Goal: Task Accomplishment & Management: Use online tool/utility

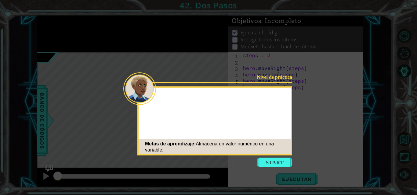
click at [274, 157] on icon at bounding box center [208, 97] width 417 height 195
click at [274, 160] on button "Start" at bounding box center [274, 163] width 35 height 10
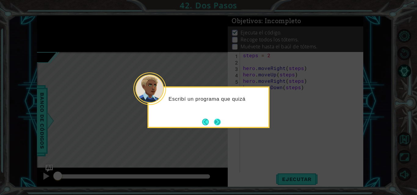
click at [215, 124] on button "Next" at bounding box center [217, 122] width 7 height 7
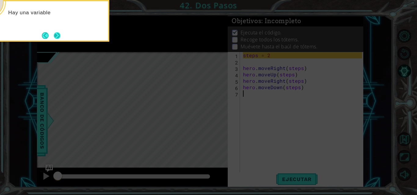
click at [56, 36] on button "Next" at bounding box center [57, 35] width 7 height 7
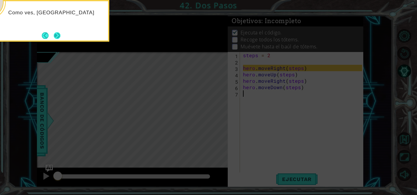
click at [60, 37] on button "Next" at bounding box center [57, 35] width 7 height 7
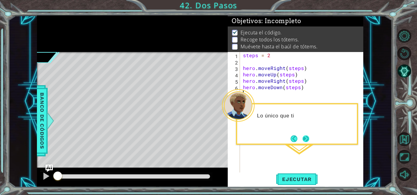
click at [309, 139] on button "Next" at bounding box center [305, 139] width 7 height 7
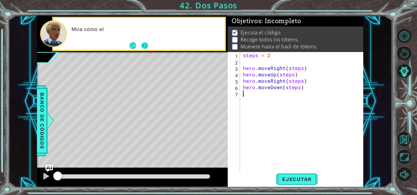
click at [147, 45] on button "Next" at bounding box center [144, 45] width 7 height 7
click at [252, 96] on div "steps = 2 hero . moveRight ( steps ) hero . moveUp ( steps ) hero . moveRight (…" at bounding box center [303, 119] width 123 height 134
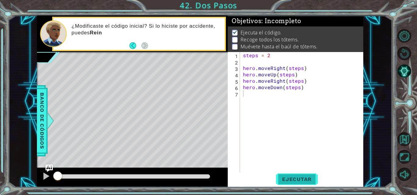
click at [307, 183] on button "Ejecutar" at bounding box center [297, 179] width 42 height 13
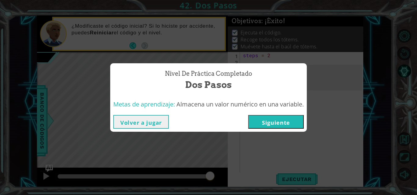
click at [257, 120] on button "Siguiente" at bounding box center [276, 122] width 56 height 14
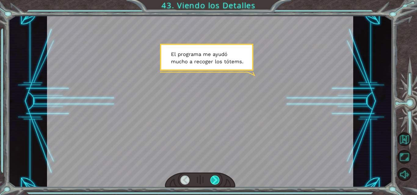
click at [214, 182] on div at bounding box center [214, 180] width 9 height 9
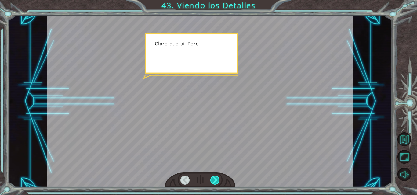
drag, startPoint x: 213, startPoint y: 182, endPoint x: 210, endPoint y: 184, distance: 3.6
click at [212, 183] on div at bounding box center [214, 180] width 9 height 9
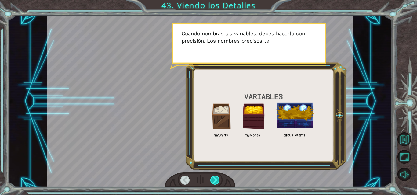
click at [214, 180] on div at bounding box center [214, 180] width 9 height 9
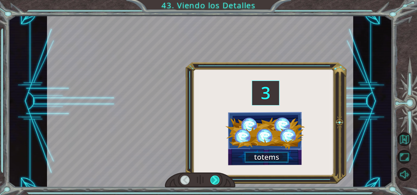
click at [214, 180] on div at bounding box center [214, 180] width 9 height 9
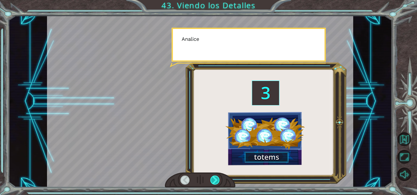
click at [214, 180] on div at bounding box center [214, 180] width 9 height 9
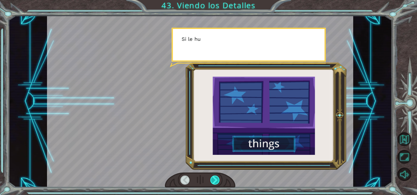
click at [214, 180] on div at bounding box center [214, 180] width 9 height 9
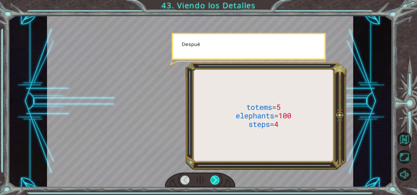
click at [214, 180] on div at bounding box center [214, 180] width 9 height 9
click at [215, 179] on div at bounding box center [214, 180] width 9 height 9
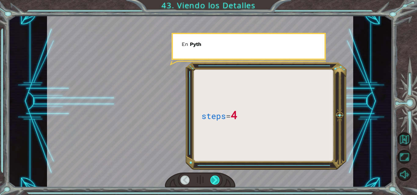
click at [215, 179] on div at bounding box center [214, 180] width 9 height 9
click at [215, 178] on div at bounding box center [214, 180] width 9 height 9
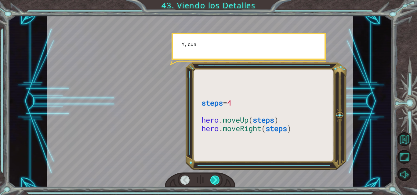
click at [215, 178] on div at bounding box center [214, 180] width 9 height 9
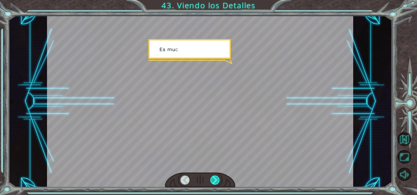
click at [215, 178] on div at bounding box center [214, 180] width 9 height 9
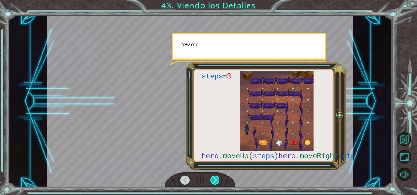
click at [215, 178] on div at bounding box center [214, 180] width 9 height 9
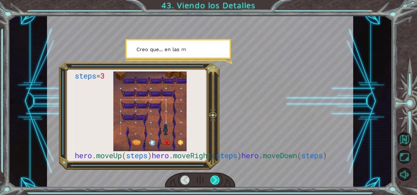
click at [215, 178] on div at bounding box center [214, 180] width 9 height 9
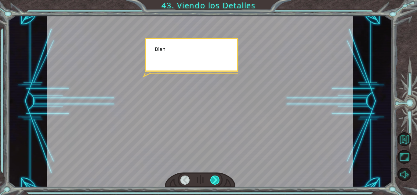
click at [215, 178] on div at bounding box center [214, 180] width 9 height 9
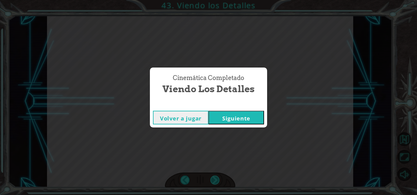
click at [215, 178] on div "Cinemática Completado Viendo los Detalles Volver a jugar [GEOGRAPHIC_DATA]" at bounding box center [208, 97] width 417 height 195
click at [242, 120] on button "Siguiente" at bounding box center [236, 118] width 56 height 14
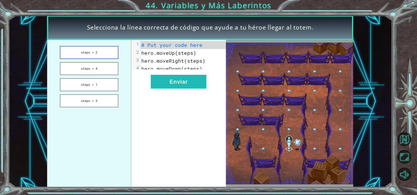
click at [106, 51] on button "steps = 2" at bounding box center [89, 52] width 59 height 13
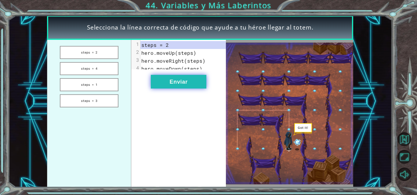
click at [181, 85] on button "Enviar" at bounding box center [179, 82] width 56 height 14
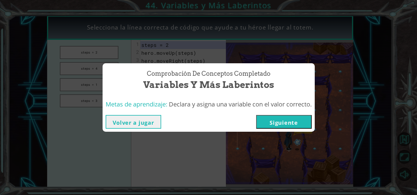
click at [303, 125] on button "Siguiente" at bounding box center [284, 122] width 56 height 14
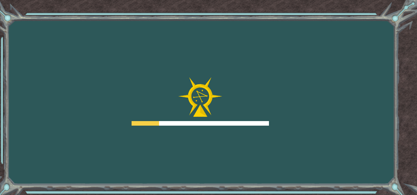
click at [367, 140] on div "Goals Error cargando del servidor Deberás unirte a un curso para jugar a este n…" at bounding box center [208, 97] width 417 height 195
click at [364, 141] on div "Goals Error cargando del servidor Deberás unirte a un curso para jugar a este n…" at bounding box center [208, 97] width 417 height 195
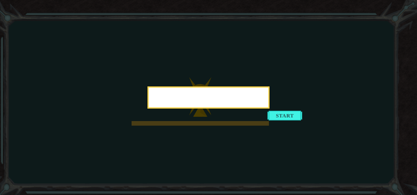
click at [302, 183] on icon at bounding box center [208, 97] width 417 height 195
click at [327, 133] on icon at bounding box center [208, 97] width 417 height 195
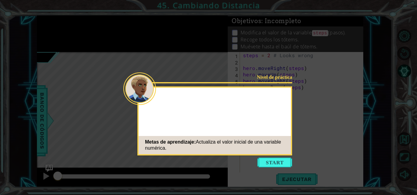
click at [246, 124] on div "Nivel de práctica Metas de aprendizaje: Actualiza el valor inicial de una varia…" at bounding box center [214, 121] width 155 height 69
click at [269, 156] on icon at bounding box center [208, 97] width 417 height 195
click at [271, 158] on icon at bounding box center [208, 97] width 417 height 195
drag, startPoint x: 271, startPoint y: 158, endPoint x: 268, endPoint y: 159, distance: 3.5
click at [268, 159] on body "1 ההההההההההההההההההההההההההההההההההההההההההההההההההההההההההההההההההההההההההההה…" at bounding box center [208, 97] width 417 height 195
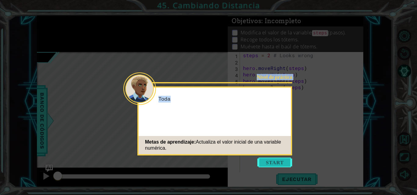
click at [268, 159] on button "Start" at bounding box center [274, 163] width 35 height 10
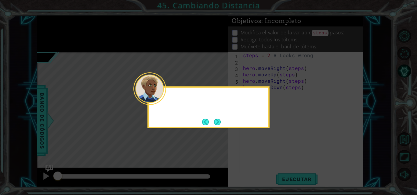
click at [268, 159] on icon at bounding box center [208, 97] width 417 height 195
click at [336, 145] on icon at bounding box center [208, 97] width 417 height 195
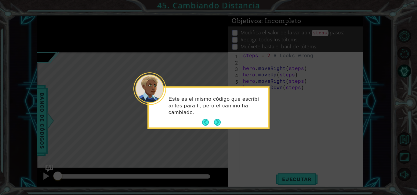
click at [327, 75] on icon at bounding box center [208, 97] width 417 height 195
click at [220, 124] on button "Next" at bounding box center [217, 122] width 7 height 7
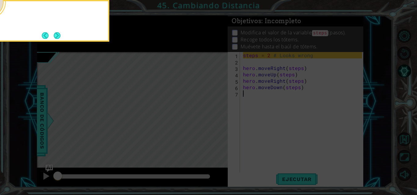
click at [220, 124] on icon at bounding box center [208, 97] width 417 height 195
click at [219, 124] on icon at bounding box center [208, 97] width 417 height 195
drag, startPoint x: 219, startPoint y: 124, endPoint x: 173, endPoint y: 179, distance: 71.9
click at [218, 124] on icon at bounding box center [208, 97] width 417 height 195
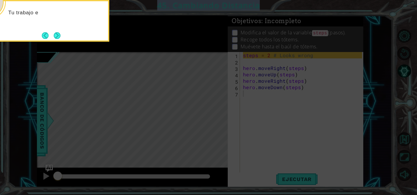
drag, startPoint x: 173, startPoint y: 179, endPoint x: 158, endPoint y: 203, distance: 28.2
click at [158, 195] on html "1 ההההההההההההההההההההההההההההההההההההההההההההההההההההההההההההההההההההההההההההה…" at bounding box center [208, 97] width 417 height 195
click at [59, 35] on button "Next" at bounding box center [57, 35] width 7 height 7
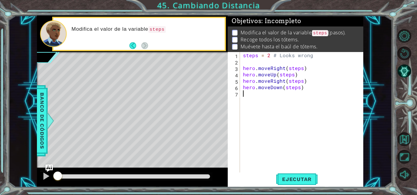
click at [272, 106] on div "steps = 2 # Looks wrong hero . moveRight ( steps ) hero . moveUp ( steps ) hero…" at bounding box center [303, 119] width 123 height 134
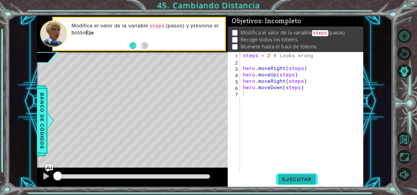
click at [292, 177] on span "Ejecutar" at bounding box center [297, 180] width 42 height 6
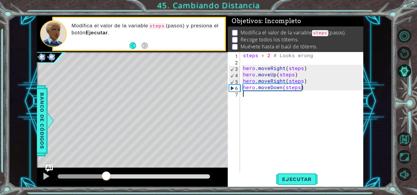
drag, startPoint x: 115, startPoint y: 180, endPoint x: 103, endPoint y: 179, distance: 11.6
click at [103, 179] on div at bounding box center [106, 176] width 11 height 11
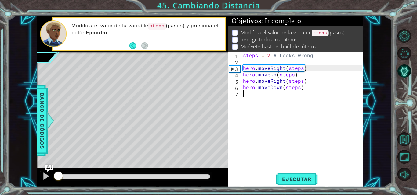
drag, startPoint x: 117, startPoint y: 176, endPoint x: 132, endPoint y: 174, distance: 16.0
click at [49, 180] on div at bounding box center [132, 178] width 191 height 20
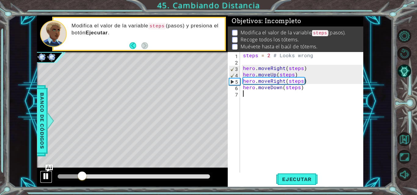
click at [45, 175] on div at bounding box center [46, 177] width 8 height 8
drag, startPoint x: 307, startPoint y: 89, endPoint x: 271, endPoint y: 88, distance: 35.4
click at [271, 88] on div "steps = 2 # Looks wrong hero . moveRight ( steps ) hero . moveUp ( steps ) hero…" at bounding box center [303, 119] width 123 height 134
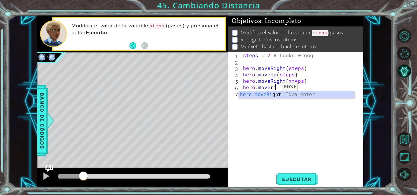
scroll to position [0, 2]
click at [276, 95] on div "hero.moveRi ght Toca enter" at bounding box center [295, 102] width 115 height 22
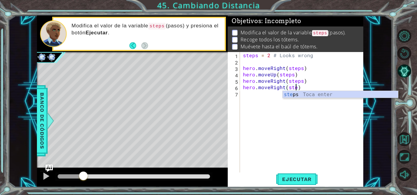
scroll to position [0, 4]
type textarea "hero.moveRight(steps)"
click at [309, 178] on span "Ejecutar" at bounding box center [297, 180] width 42 height 6
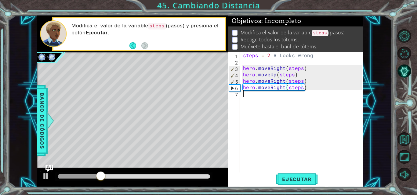
click at [269, 96] on div "steps = 2 # Looks wrong hero . moveRight ( steps ) hero . moveUp ( steps ) hero…" at bounding box center [303, 119] width 123 height 134
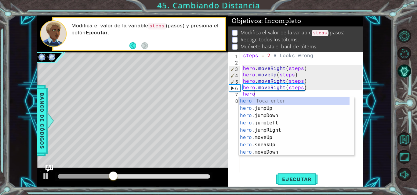
scroll to position [0, 0]
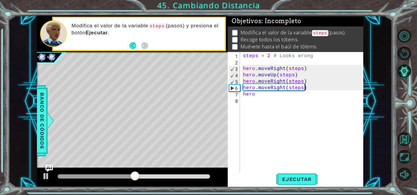
click at [312, 88] on div "steps = 2 # Looks wrong hero . moveRight ( steps ) hero . moveUp ( steps ) hero…" at bounding box center [303, 119] width 123 height 134
drag, startPoint x: 312, startPoint y: 88, endPoint x: 274, endPoint y: 91, distance: 38.3
click at [280, 91] on div "steps = 2 # Looks wrong hero . moveRight ( steps ) hero . moveUp ( steps ) hero…" at bounding box center [303, 119] width 123 height 134
click at [277, 91] on div "steps = 2 # Looks wrong hero . moveRight ( steps ) hero . moveUp ( steps ) hero…" at bounding box center [302, 113] width 120 height 122
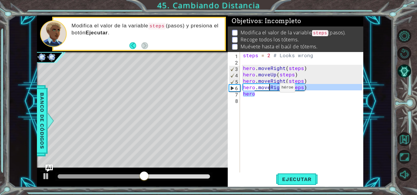
drag, startPoint x: 274, startPoint y: 91, endPoint x: 269, endPoint y: 89, distance: 5.3
click at [269, 89] on div "steps = 2 # Looks wrong hero . moveRight ( steps ) hero . moveUp ( steps ) hero…" at bounding box center [303, 119] width 123 height 134
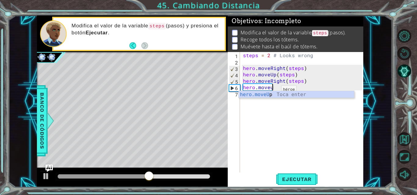
scroll to position [0, 2]
click at [271, 97] on div "hero.moveU p Toca enter" at bounding box center [295, 102] width 115 height 22
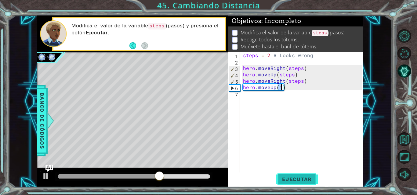
type textarea "hero.moveUp(1)"
click at [306, 175] on button "Ejecutar" at bounding box center [297, 179] width 42 height 13
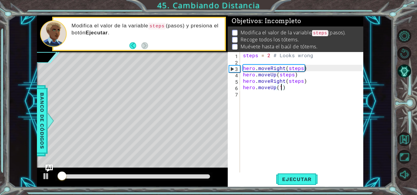
click at [88, 176] on div at bounding box center [134, 177] width 152 height 4
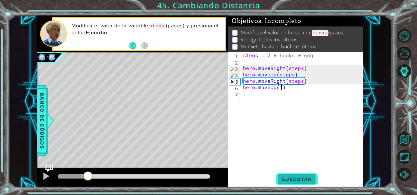
click at [304, 178] on span "Ejecutar" at bounding box center [297, 180] width 42 height 6
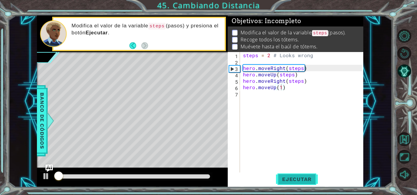
click at [304, 178] on span "Ejecutar" at bounding box center [297, 180] width 42 height 6
click at [303, 178] on span "Ejecutar" at bounding box center [297, 180] width 42 height 6
click at [301, 178] on span "Ejecutar" at bounding box center [297, 180] width 42 height 6
click at [301, 177] on span "Ejecutar" at bounding box center [297, 180] width 42 height 6
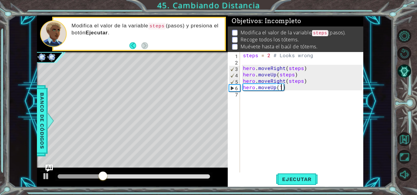
click at [267, 97] on div "steps = 2 # Looks wrong hero . moveRight ( steps ) hero . moveUp ( steps ) hero…" at bounding box center [303, 119] width 123 height 134
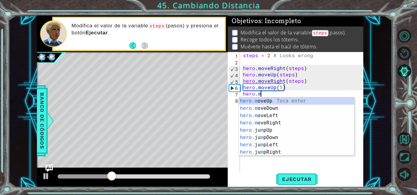
scroll to position [0, 1]
click at [268, 123] on div "hero.m oveUp Toca enter hero.m oveDown Toca enter hero.m oveLeft Toca enter her…" at bounding box center [295, 134] width 115 height 73
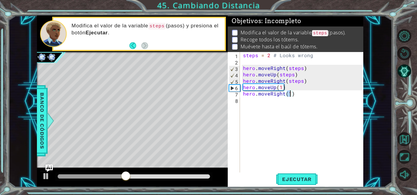
type textarea "hero.moveRight(2)"
click at [277, 101] on div "steps = 2 # Looks wrong hero . moveRight ( steps ) hero . moveUp ( steps ) hero…" at bounding box center [303, 119] width 123 height 134
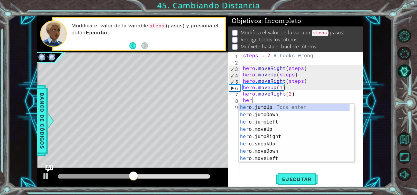
type textarea "hero"
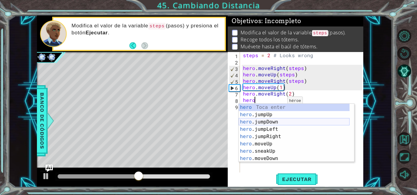
click at [271, 123] on div "hero Toca enter hero .jumpUp Toca enter hero .jumpDown Toca enter hero .jumpLef…" at bounding box center [293, 140] width 111 height 73
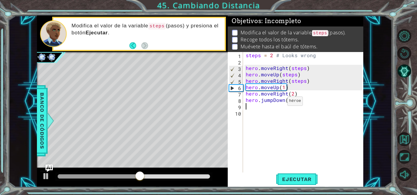
scroll to position [0, 0]
click at [287, 100] on div "steps = 2 # Looks wrong hero . moveRight ( steps ) hero . moveUp ( steps ) hero…" at bounding box center [304, 119] width 120 height 134
click at [301, 177] on span "Ejecutar" at bounding box center [297, 180] width 42 height 6
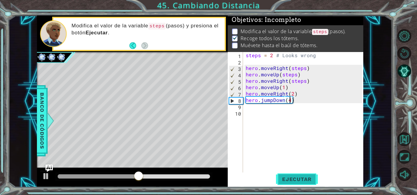
type textarea "hero.jumpDown(4)"
click at [290, 177] on span "Ejecutar" at bounding box center [297, 180] width 42 height 6
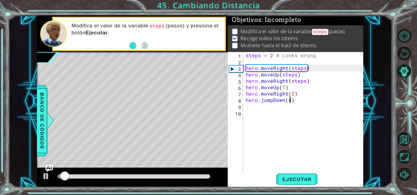
click at [154, 177] on div at bounding box center [134, 177] width 152 height 4
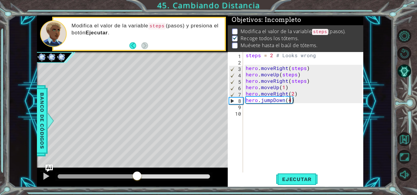
click at [137, 179] on div at bounding box center [97, 177] width 79 height 4
click at [292, 177] on span "Ejecutar" at bounding box center [297, 180] width 42 height 6
click at [262, 110] on div "steps = 2 # Looks wrong hero . moveRight ( steps ) hero . moveUp ( steps ) hero…" at bounding box center [304, 119] width 120 height 134
click at [253, 108] on div "steps = 2 # Looks wrong hero . moveRight ( steps ) hero . moveUp ( steps ) hero…" at bounding box center [304, 119] width 120 height 134
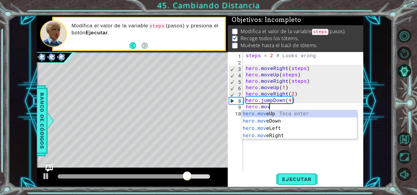
scroll to position [0, 1]
click at [268, 121] on div "hero.mov eUp Toca enter hero.mov eDown Toca enter hero.mov eLeft Toca enter her…" at bounding box center [298, 132] width 115 height 44
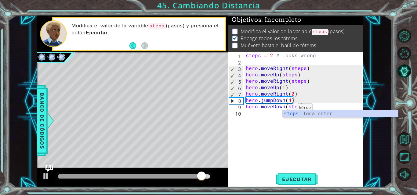
scroll to position [0, 3]
click at [305, 115] on div "steps Toca enter" at bounding box center [339, 121] width 115 height 22
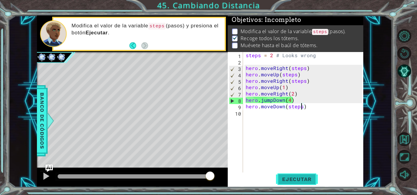
type textarea "hero.moveDown(steps)"
click at [307, 181] on span "Ejecutar" at bounding box center [297, 180] width 42 height 6
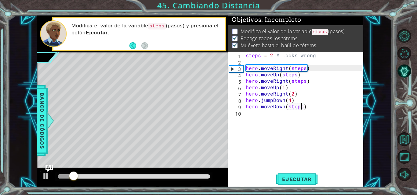
click at [184, 178] on div at bounding box center [134, 177] width 152 height 4
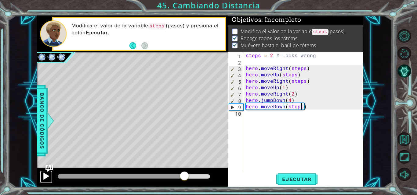
click at [50, 177] on div at bounding box center [46, 177] width 8 height 8
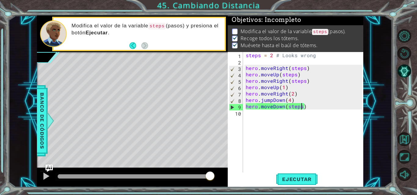
click at [258, 117] on div "steps = 2 # Looks wrong hero . moveRight ( steps ) hero . moveUp ( steps ) hero…" at bounding box center [304, 119] width 120 height 134
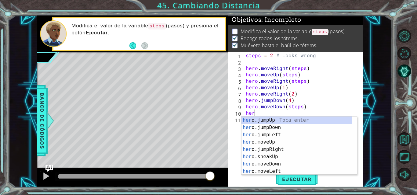
type textarea "hero"
click at [272, 131] on div "hero Toca enter hero .jumpUp Toca enter hero .jumpDown Toca enter hero .jumpLef…" at bounding box center [296, 153] width 111 height 73
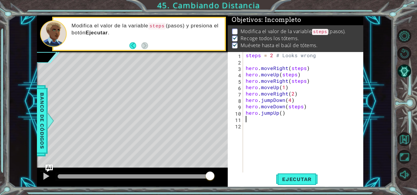
scroll to position [0, 0]
click at [284, 113] on div "steps = 2 # Looks wrong hero . moveRight ( steps ) hero . moveUp ( steps ) hero…" at bounding box center [304, 119] width 120 height 134
drag, startPoint x: 273, startPoint y: 113, endPoint x: 262, endPoint y: 114, distance: 10.5
click at [262, 114] on div "steps = 2 # Looks wrong hero . moveRight ( steps ) hero . moveUp ( steps ) hero…" at bounding box center [304, 119] width 120 height 134
click at [262, 114] on div "steps = 2 # Looks wrong hero . moveRight ( steps ) hero . moveUp ( steps ) hero…" at bounding box center [302, 113] width 117 height 122
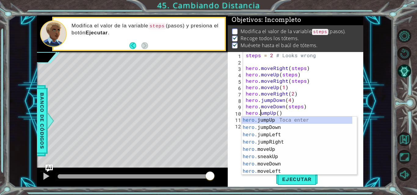
click at [296, 112] on div "steps = 2 # Looks wrong hero . moveRight ( steps ) hero . moveUp ( steps ) hero…" at bounding box center [304, 119] width 120 height 134
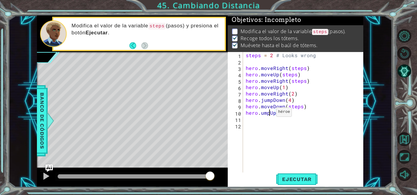
click at [268, 114] on div "steps = 2 # Looks wrong hero . moveRight ( steps ) hero . moveUp ( steps ) hero…" at bounding box center [304, 119] width 120 height 134
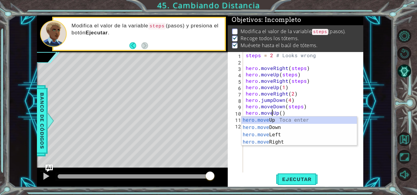
scroll to position [0, 2]
click at [263, 118] on div "hero.move Up Toca enter hero.move Down Toca enter hero.move Left Toca enter her…" at bounding box center [298, 139] width 115 height 44
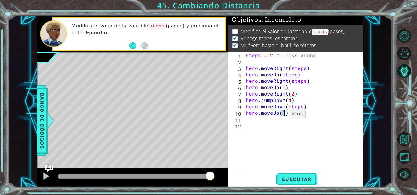
scroll to position [0, 2]
click at [303, 179] on span "Ejecutar" at bounding box center [297, 180] width 42 height 6
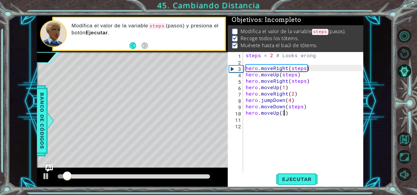
click at [170, 175] on div at bounding box center [133, 177] width 157 height 9
click at [170, 175] on div at bounding box center [134, 177] width 152 height 4
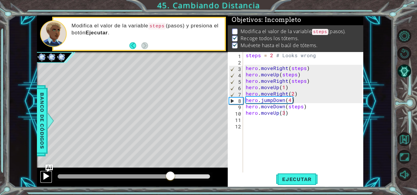
click at [48, 176] on div at bounding box center [46, 177] width 8 height 8
click at [47, 176] on div at bounding box center [46, 177] width 8 height 8
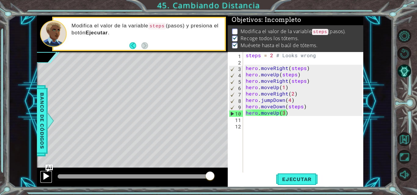
click at [49, 175] on div at bounding box center [46, 177] width 8 height 8
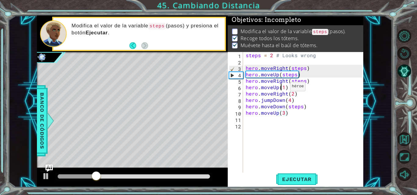
click at [282, 88] on div "steps = 2 # Looks wrong hero . moveRight ( steps ) hero . moveUp ( steps ) hero…" at bounding box center [304, 119] width 120 height 134
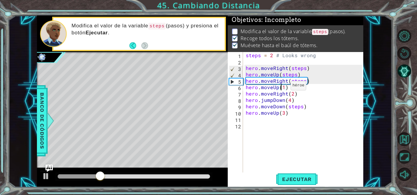
click at [283, 87] on div "steps = 2 # Looks wrong hero . moveRight ( steps ) hero . moveUp ( steps ) hero…" at bounding box center [304, 119] width 120 height 134
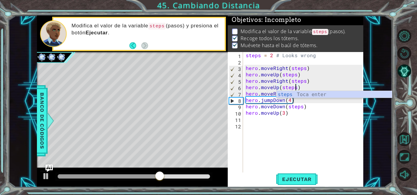
scroll to position [0, 3]
click at [291, 100] on div "steps = 2 # Looks wrong hero . moveRight ( steps ) hero . moveUp ( steps ) hero…" at bounding box center [304, 119] width 120 height 134
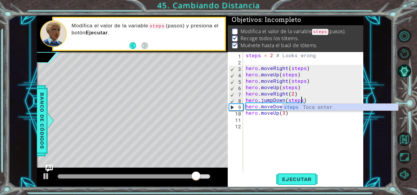
drag, startPoint x: 289, startPoint y: 89, endPoint x: 292, endPoint y: 94, distance: 5.7
click at [291, 91] on div "steps = 2 # Looks wrong hero . moveRight ( steps ) hero . moveUp ( steps ) hero…" at bounding box center [304, 119] width 120 height 134
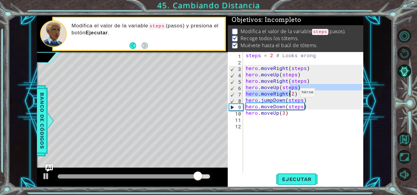
click at [292, 94] on div "steps = 2 # Looks wrong hero . moveRight ( steps ) hero . moveUp ( steps ) hero…" at bounding box center [304, 119] width 120 height 134
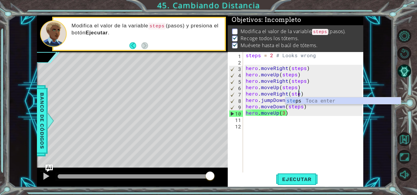
scroll to position [0, 4]
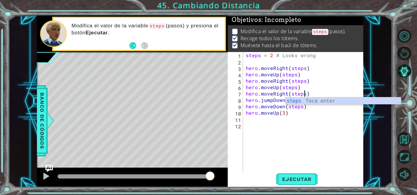
click at [285, 114] on div "steps = 2 # Looks wrong hero . moveRight ( steps ) hero . moveUp ( steps ) hero…" at bounding box center [304, 119] width 120 height 134
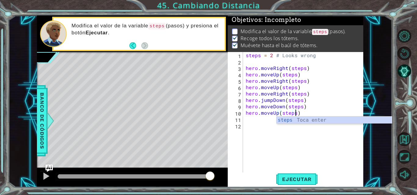
scroll to position [0, 3]
click at [298, 178] on span "Ejecutar" at bounding box center [297, 180] width 42 height 6
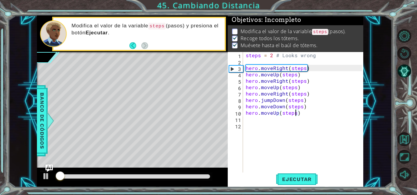
click at [163, 180] on div at bounding box center [133, 177] width 157 height 9
click at [166, 175] on div at bounding box center [134, 177] width 152 height 4
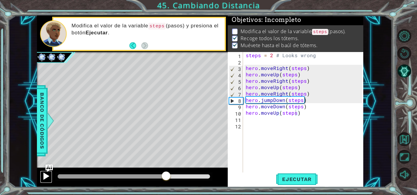
click at [46, 176] on div at bounding box center [46, 177] width 8 height 8
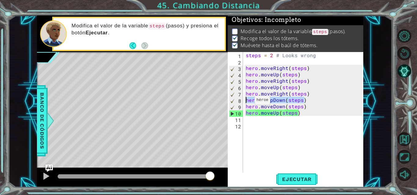
drag, startPoint x: 306, startPoint y: 101, endPoint x: 247, endPoint y: 102, distance: 59.2
click at [247, 102] on div "steps = 2 # Looks wrong hero . moveRight ( steps ) hero . moveUp ( steps ) hero…" at bounding box center [304, 119] width 120 height 134
type textarea "hero.jumpDown(steps)"
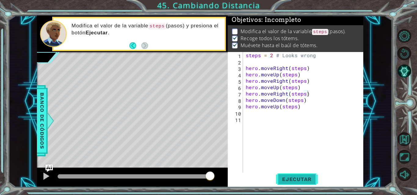
click at [306, 175] on button "Ejecutar" at bounding box center [297, 179] width 42 height 13
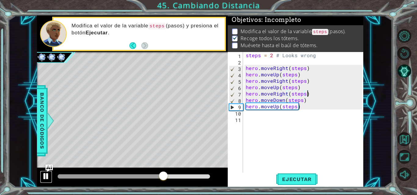
click at [45, 175] on div at bounding box center [46, 177] width 8 height 8
drag, startPoint x: 303, startPoint y: 108, endPoint x: 247, endPoint y: 107, distance: 56.1
click at [247, 107] on div "steps = 2 # Looks wrong hero . moveRight ( steps ) hero . moveUp ( steps ) hero…" at bounding box center [304, 119] width 120 height 134
type textarea "hero.moveUp(steps)"
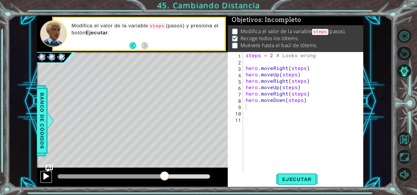
click at [44, 178] on div at bounding box center [46, 177] width 8 height 8
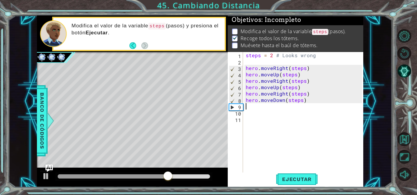
click at [153, 177] on div at bounding box center [113, 177] width 110 height 4
click at [129, 176] on div at bounding box center [105, 177] width 95 height 4
click at [46, 176] on div at bounding box center [46, 177] width 8 height 8
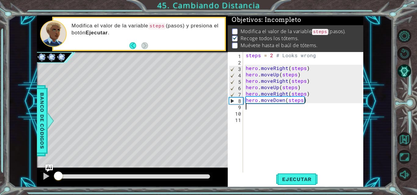
drag, startPoint x: 133, startPoint y: 175, endPoint x: 65, endPoint y: 175, distance: 68.0
click at [52, 175] on div at bounding box center [132, 178] width 191 height 20
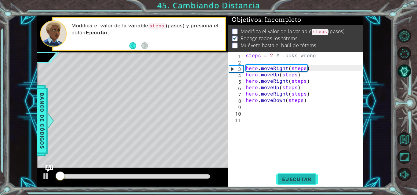
click at [296, 175] on button "Ejecutar" at bounding box center [297, 179] width 42 height 13
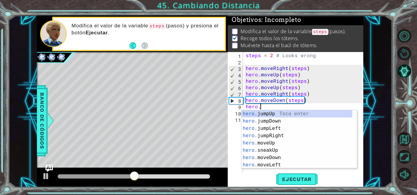
scroll to position [0, 1]
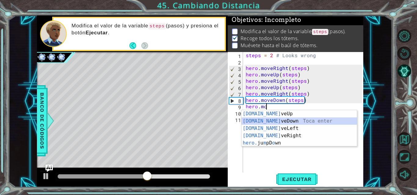
click at [280, 123] on div "[DOMAIN_NAME] veUp Toca enter [DOMAIN_NAME] veDown Toca enter [DOMAIN_NAME] veL…" at bounding box center [298, 135] width 115 height 51
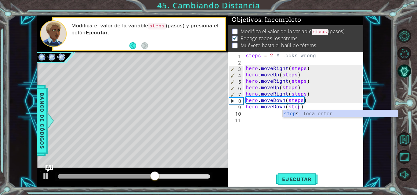
type textarea "hero.moveDown(steps)"
click at [275, 114] on div "steps = 2 # Looks wrong hero . moveRight ( steps ) hero . moveUp ( steps ) hero…" at bounding box center [304, 119] width 120 height 134
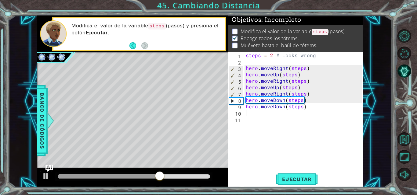
scroll to position [0, 0]
click at [289, 179] on span "Ejecutar" at bounding box center [297, 180] width 42 height 6
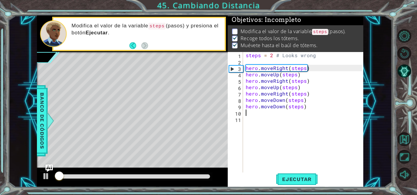
click at [156, 177] on div at bounding box center [134, 177] width 152 height 4
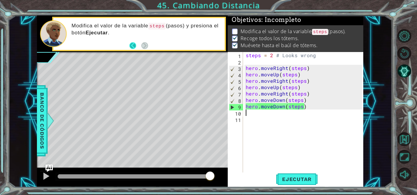
click at [132, 45] on button "Back" at bounding box center [135, 45] width 12 height 7
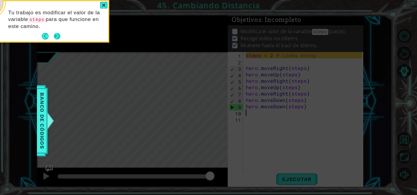
click at [58, 34] on button "Next" at bounding box center [57, 36] width 7 height 7
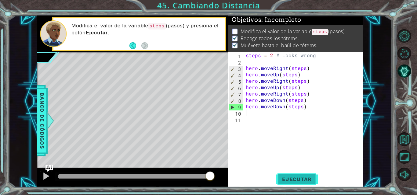
click at [301, 179] on span "Ejecutar" at bounding box center [297, 180] width 42 height 6
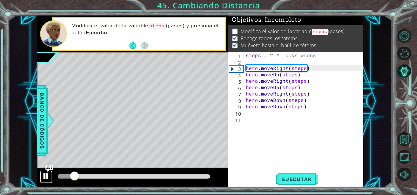
click at [43, 174] on div at bounding box center [46, 177] width 8 height 8
click at [50, 170] on img "Ask AI" at bounding box center [49, 169] width 8 height 8
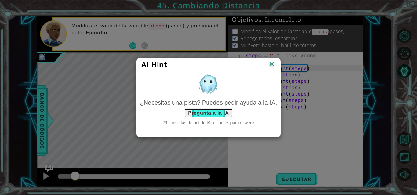
click at [210, 113] on button "Pregunta a la IA" at bounding box center [208, 114] width 48 height 10
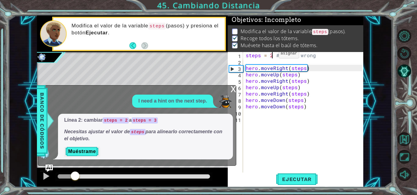
click at [271, 55] on div "steps = 2 # Looks wrong hero . moveRight ( steps ) hero . moveUp ( steps ) hero…" at bounding box center [304, 119] width 120 height 134
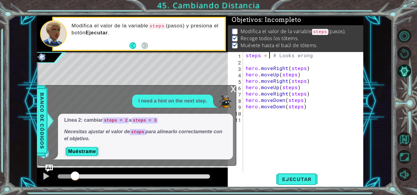
scroll to position [0, 2]
click at [308, 182] on span "Ejecutar" at bounding box center [297, 180] width 42 height 6
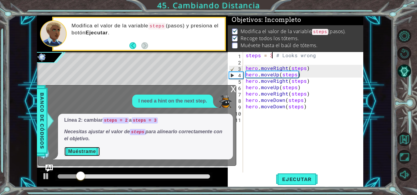
click at [81, 150] on button "Muéstrame" at bounding box center [82, 152] width 36 height 10
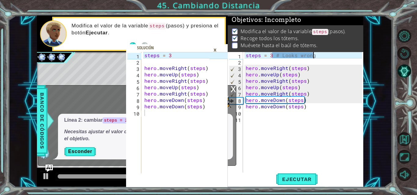
click at [317, 55] on div "steps = 3 # Looks wrong hero . moveRight ( steps ) hero . moveUp ( steps ) hero…" at bounding box center [304, 119] width 120 height 134
drag, startPoint x: 317, startPoint y: 55, endPoint x: 285, endPoint y: 56, distance: 32.0
click at [285, 56] on div "steps = 3 # Looks wrong hero . moveRight ( steps ) hero . moveUp ( steps ) hero…" at bounding box center [304, 119] width 120 height 134
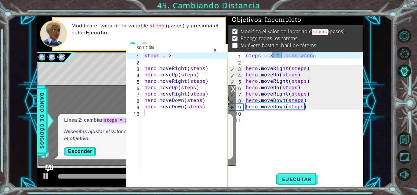
click at [319, 56] on div "steps = 3 # Looks wrong hero . moveRight ( steps ) hero . moveUp ( steps ) hero…" at bounding box center [302, 113] width 117 height 122
type textarea "steps = 3"
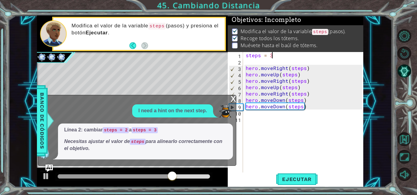
scroll to position [0, 1]
click at [309, 181] on span "Ejecutar" at bounding box center [297, 180] width 42 height 6
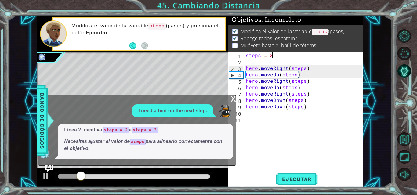
click at [198, 112] on p "I need a hint on the next step." at bounding box center [172, 111] width 69 height 7
click at [223, 109] on img at bounding box center [225, 112] width 12 height 12
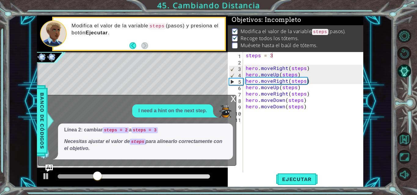
click at [232, 101] on div "x" at bounding box center [232, 98] width 5 height 6
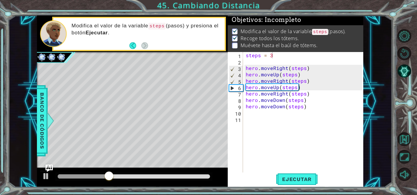
click at [346, 122] on div "steps = 3 hero . moveRight ( steps ) hero . moveUp ( steps ) hero . moveRight (…" at bounding box center [304, 119] width 120 height 134
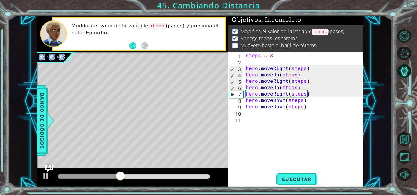
type textarea "hero.moveDown(steps)"
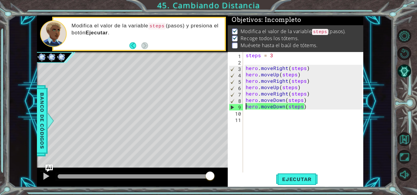
click at [311, 106] on div "steps = 3 hero . moveRight ( steps ) hero . moveUp ( steps ) hero . moveRight (…" at bounding box center [304, 119] width 120 height 134
drag, startPoint x: 308, startPoint y: 101, endPoint x: 245, endPoint y: 107, distance: 63.1
click at [245, 107] on div "steps = 3 hero . moveRight ( steps ) hero . moveUp ( steps ) hero . moveRight (…" at bounding box center [304, 119] width 120 height 134
click at [322, 123] on div "steps = 3 hero . moveRight ( steps ) hero . moveUp ( steps ) hero . moveRight (…" at bounding box center [304, 119] width 120 height 134
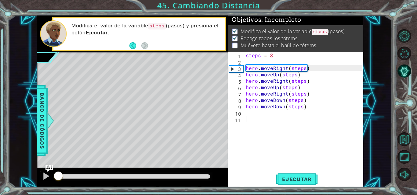
drag, startPoint x: 59, startPoint y: 178, endPoint x: 24, endPoint y: 177, distance: 34.8
click at [24, 177] on div "1 2 3 4 5 6 7 8 9 10 steps = 3 hero . moveRight ( steps ) hero . moveUp ( steps…" at bounding box center [199, 102] width 383 height 172
click at [296, 177] on span "Ejecutar" at bounding box center [297, 180] width 42 height 6
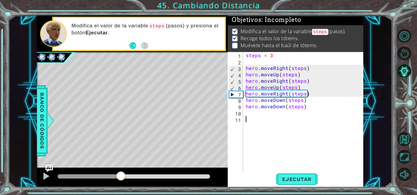
drag, startPoint x: 177, startPoint y: 178, endPoint x: 121, endPoint y: 175, distance: 56.2
click at [121, 175] on div at bounding box center [120, 176] width 11 height 11
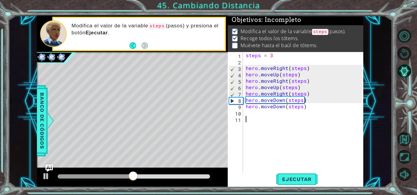
click at [108, 177] on div at bounding box center [95, 177] width 75 height 4
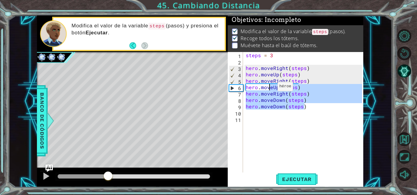
drag, startPoint x: 318, startPoint y: 106, endPoint x: 270, endPoint y: 88, distance: 51.3
click at [270, 88] on div "steps = 3 hero . moveRight ( steps ) hero . moveUp ( steps ) hero . moveRight (…" at bounding box center [304, 119] width 120 height 134
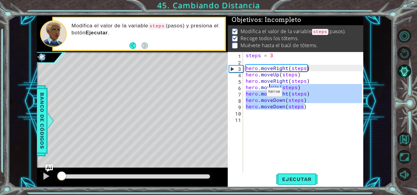
drag, startPoint x: 80, startPoint y: 176, endPoint x: 88, endPoint y: 178, distance: 8.9
click at [36, 178] on div "1 2 3 4 5 6 7 8 9 10 steps = 3 hero . moveRight ( steps ) hero . moveUp ( steps…" at bounding box center [199, 102] width 383 height 172
click at [294, 180] on span "Ejecutar" at bounding box center [297, 180] width 42 height 6
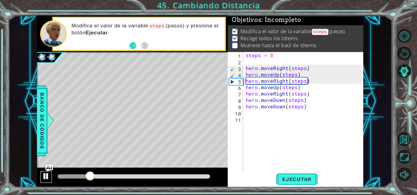
click at [48, 175] on div at bounding box center [46, 177] width 8 height 8
drag, startPoint x: 298, startPoint y: 90, endPoint x: 274, endPoint y: 89, distance: 24.4
click at [274, 89] on div "steps = 3 hero . moveRight ( steps ) hero . moveUp ( steps ) hero . moveRight (…" at bounding box center [304, 119] width 120 height 134
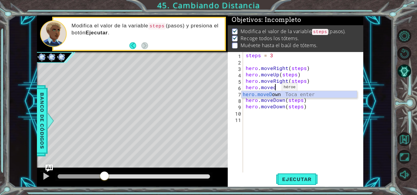
scroll to position [0, 2]
click at [285, 95] on div "hero.moveDo wn [GEOGRAPHIC_DATA] enter" at bounding box center [298, 102] width 115 height 22
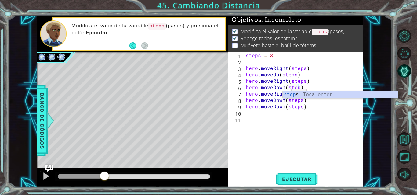
scroll to position [0, 3]
type textarea "hero.moveDown(steps)"
click at [297, 180] on span "Ejecutar" at bounding box center [297, 180] width 42 height 6
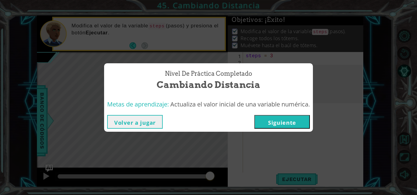
click at [273, 124] on button "Siguiente" at bounding box center [282, 122] width 56 height 14
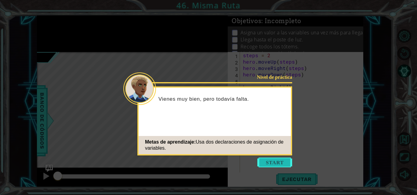
click at [271, 167] on button "Start" at bounding box center [274, 163] width 35 height 10
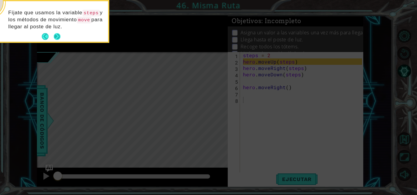
click at [59, 33] on button "Next" at bounding box center [57, 36] width 7 height 7
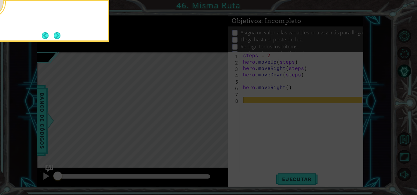
click at [59, 33] on button "Next" at bounding box center [57, 35] width 7 height 7
click at [59, 33] on body "1 ההההההההההההההההההההההההההההההההההההההההההההההההההההההההההההההההההההההההההההה…" at bounding box center [208, 97] width 417 height 195
click at [59, 33] on button "Next" at bounding box center [57, 35] width 7 height 7
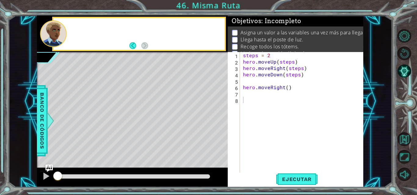
click at [59, 33] on div at bounding box center [53, 33] width 27 height 27
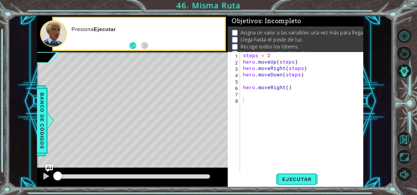
click at [59, 33] on div at bounding box center [53, 33] width 27 height 27
drag, startPoint x: 59, startPoint y: 33, endPoint x: 37, endPoint y: 22, distance: 25.2
click at [37, 23] on div "Presiona Ejecutar y luego agrega" at bounding box center [132, 34] width 191 height 37
drag, startPoint x: 37, startPoint y: 22, endPoint x: 94, endPoint y: 42, distance: 60.6
click at [35, 20] on div "1 ההההההההההההההההההההההההההההההההההההההההההההההההההההההההההההההההההההההההההההה…" at bounding box center [199, 102] width 383 height 172
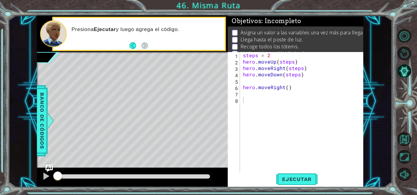
click at [128, 44] on div "Presiona Ejecutar y luego agrega el código." at bounding box center [145, 34] width 157 height 22
click at [131, 45] on button "Back" at bounding box center [135, 45] width 12 height 7
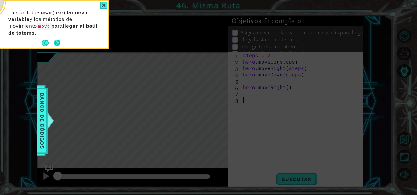
click at [53, 45] on button "Next" at bounding box center [57, 43] width 8 height 8
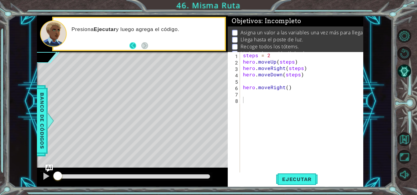
click at [132, 45] on button "Back" at bounding box center [135, 45] width 12 height 7
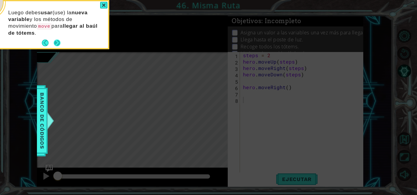
click at [57, 41] on button "Next" at bounding box center [57, 43] width 7 height 7
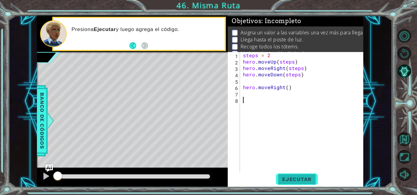
click at [288, 185] on button "Ejecutar" at bounding box center [297, 179] width 42 height 13
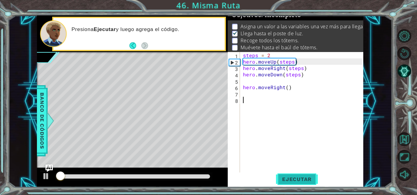
scroll to position [8, 0]
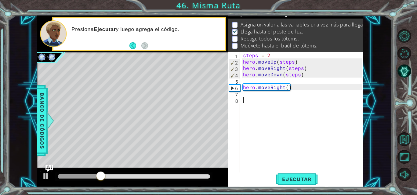
click at [249, 97] on div "steps = 2 hero . moveUp ( steps ) hero . moveRight ( steps ) hero . moveDown ( …" at bounding box center [303, 119] width 123 height 134
click at [248, 96] on div "steps = 2 hero . moveUp ( steps ) hero . moveRight ( steps ) hero . moveDown ( …" at bounding box center [303, 119] width 123 height 134
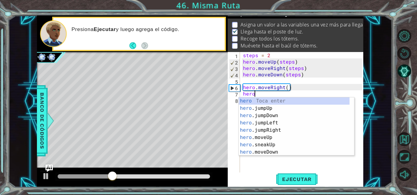
scroll to position [0, 0]
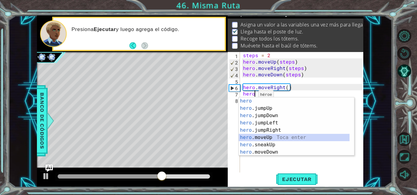
click at [267, 138] on div "hero Toca enter hero .jumpUp Toca enter hero .jumpDown Toca enter hero .jumpLef…" at bounding box center [293, 134] width 111 height 73
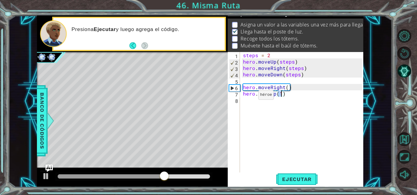
type textarea "hero.moveUp(3)"
click at [254, 103] on div "steps = 2 hero . moveUp ( steps ) hero . moveRight ( steps ) hero . moveDown ( …" at bounding box center [303, 119] width 123 height 134
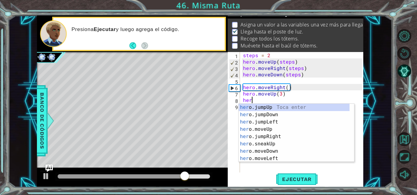
type textarea "hero"
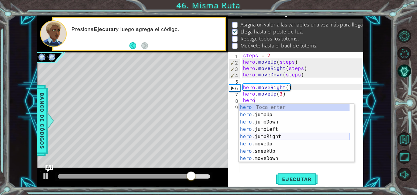
click at [273, 138] on div "hero Toca enter hero .jumpUp Toca enter hero .jumpDown Toca enter hero .jumpLef…" at bounding box center [293, 140] width 111 height 73
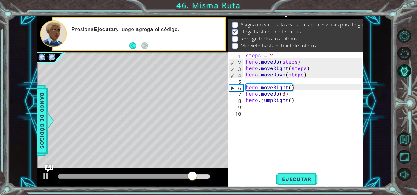
scroll to position [0, 0]
type textarea "3"
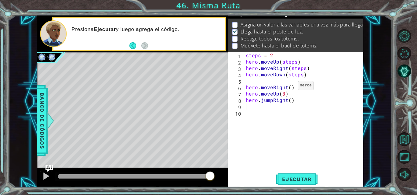
click at [290, 87] on div "steps = 2 hero . moveUp ( steps ) hero . moveRight ( steps ) hero . moveDown ( …" at bounding box center [304, 119] width 120 height 134
click at [310, 100] on div "steps = 2 hero . moveUp ( steps ) hero . moveRight ( steps ) hero . moveDown ( …" at bounding box center [304, 119] width 120 height 134
click at [284, 93] on div "steps = 2 hero . moveUp ( steps ) hero . moveRight ( steps ) hero . moveDown ( …" at bounding box center [304, 119] width 120 height 134
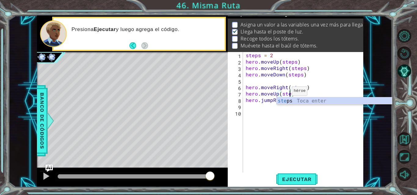
type textarea "hero.moveUp(steps)"
click at [295, 112] on div "steps = 2 hero . moveUp ( steps ) hero . moveRight ( steps ) hero . moveDown ( …" at bounding box center [304, 119] width 120 height 134
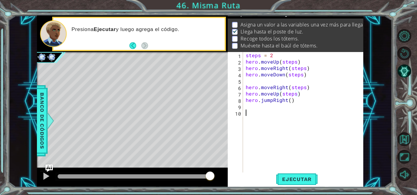
scroll to position [0, 0]
drag, startPoint x: 294, startPoint y: 101, endPoint x: 247, endPoint y: 103, distance: 47.3
click at [247, 103] on div "steps = 2 hero . moveUp ( steps ) hero . moveRight ( steps ) hero . moveDown ( …" at bounding box center [304, 119] width 120 height 134
type textarea "hero.jumpRight()"
click at [306, 190] on div "1 ההההההההההההההההההההההההההההההההההההההההההההההההההההההההההההההההההההההההההההה…" at bounding box center [208, 97] width 417 height 195
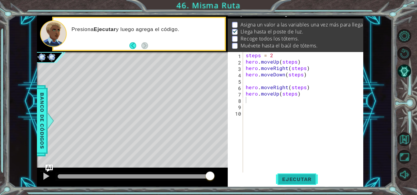
click at [303, 183] on button "Ejecutar" at bounding box center [297, 179] width 42 height 13
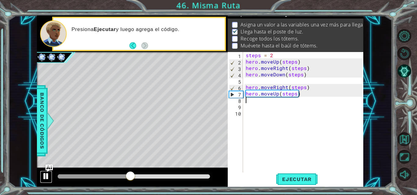
click at [45, 176] on div at bounding box center [46, 177] width 8 height 8
click at [50, 169] on img "Ask AI" at bounding box center [49, 169] width 8 height 8
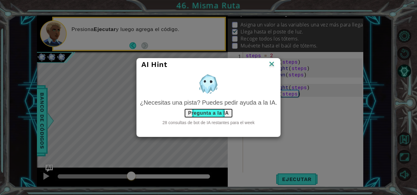
click at [212, 113] on button "Pregunta a la IA" at bounding box center [208, 114] width 48 height 10
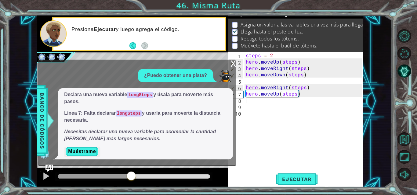
click at [185, 71] on div "¿Puedo obtener una pista?" at bounding box center [175, 75] width 75 height 13
click at [189, 77] on p "¿Puedo obtener una pista?" at bounding box center [175, 75] width 63 height 7
click at [78, 151] on button "Muéstrame" at bounding box center [82, 152] width 36 height 10
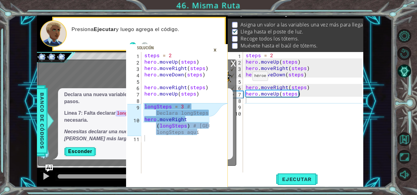
click at [215, 48] on div "×" at bounding box center [214, 50] width 9 height 10
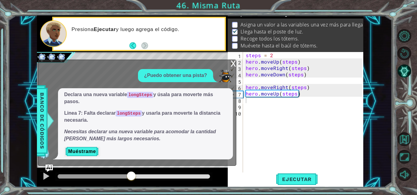
type textarea "steps = 2"
click at [271, 55] on div "steps = 2 hero . moveUp ( steps ) hero . moveRight ( steps ) hero . moveDown ( …" at bounding box center [304, 119] width 120 height 134
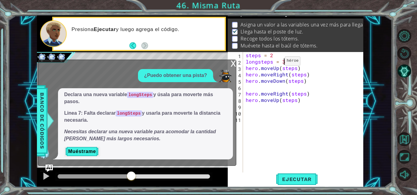
scroll to position [0, 2]
click at [234, 65] on div "x" at bounding box center [232, 63] width 5 height 6
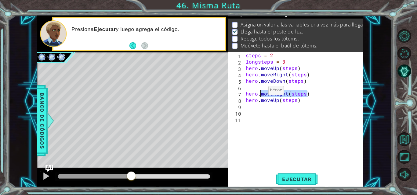
drag, startPoint x: 310, startPoint y: 95, endPoint x: 260, endPoint y: 92, distance: 49.8
click at [260, 92] on div "steps = 2 longsteps = 3 hero . moveUp ( steps ) hero . moveRight ( steps ) hero…" at bounding box center [304, 119] width 120 height 134
click at [306, 102] on div "steps = 2 longsteps = 3 hero . moveUp ( steps ) hero . moveRight ( steps ) hero…" at bounding box center [304, 119] width 120 height 134
drag, startPoint x: 295, startPoint y: 100, endPoint x: 281, endPoint y: 101, distance: 14.0
click at [281, 101] on div "steps = 2 longsteps = 3 hero . moveUp ( steps ) hero . moveRight ( steps ) hero…" at bounding box center [304, 119] width 120 height 134
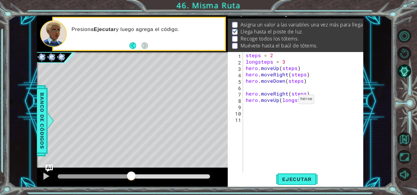
scroll to position [0, 4]
type textarea "hero.moveUp(longsteps)"
click at [297, 180] on span "Ejecutar" at bounding box center [297, 180] width 42 height 6
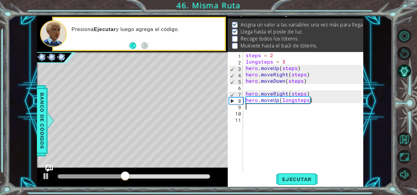
click at [260, 109] on div "steps = 2 longsteps = 3 hero . moveUp ( steps ) hero . moveRight ( steps ) hero…" at bounding box center [304, 119] width 120 height 134
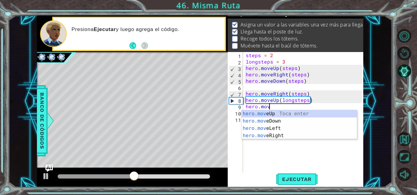
scroll to position [0, 1]
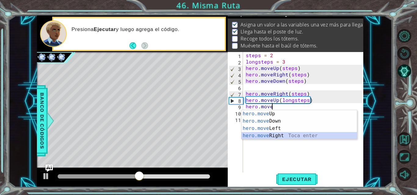
click at [277, 135] on div "hero.move Up Toca enter hero.move Down Toca enter hero.move Left Toca enter her…" at bounding box center [298, 132] width 115 height 44
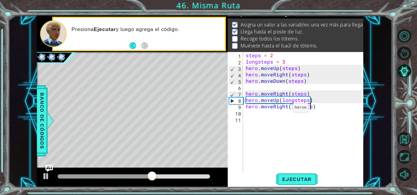
scroll to position [0, 4]
type textarea "hero.moveRight(longsteps)"
click at [288, 117] on div "steps = 2 longsteps = 3 hero . moveUp ( steps ) hero . moveRight ( steps ) hero…" at bounding box center [304, 119] width 120 height 134
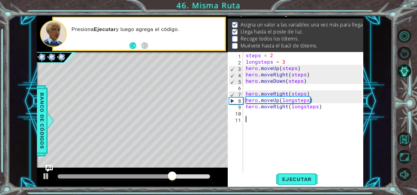
click at [284, 113] on div "steps = 2 longsteps = 3 hero . moveUp ( steps ) hero . moveRight ( steps ) hero…" at bounding box center [304, 119] width 120 height 134
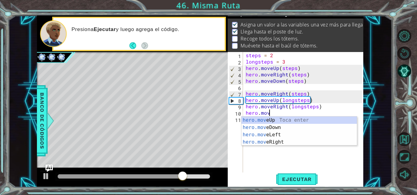
scroll to position [0, 1]
click at [275, 127] on div "hero.move Up Toca enter hero.move Down Toca enter hero.move Left Toca enter her…" at bounding box center [298, 139] width 115 height 44
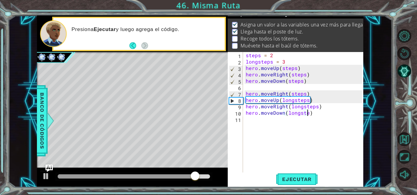
type textarea "hero.moveDown(longsteps)"
click at [289, 171] on div "steps = 2 longsteps = 3 hero . moveUp ( steps ) hero . moveRight ( steps ) hero…" at bounding box center [304, 119] width 120 height 134
click at [289, 181] on span "Ejecutar" at bounding box center [297, 180] width 42 height 6
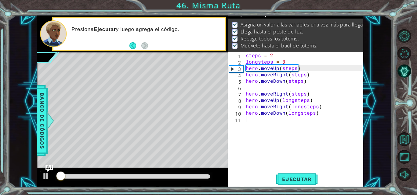
click at [162, 178] on div at bounding box center [134, 177] width 152 height 4
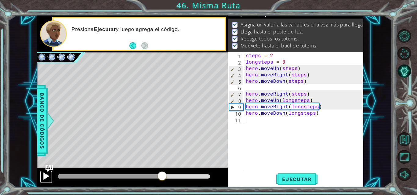
click at [42, 176] on div at bounding box center [46, 177] width 8 height 8
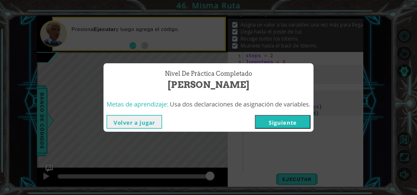
click at [275, 119] on button "Siguiente" at bounding box center [283, 122] width 56 height 14
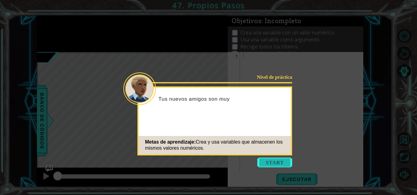
click at [279, 160] on button "Start" at bounding box center [274, 163] width 35 height 10
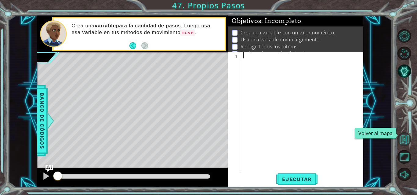
click at [399, 137] on button "Volver al mapa" at bounding box center [404, 140] width 14 height 14
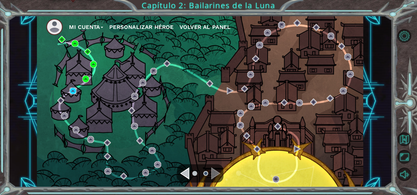
click at [74, 91] on img at bounding box center [73, 91] width 7 height 7
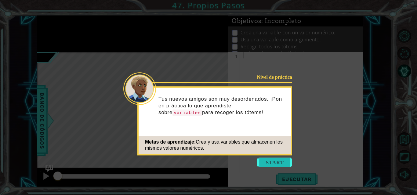
click at [265, 165] on button "Start" at bounding box center [274, 163] width 35 height 10
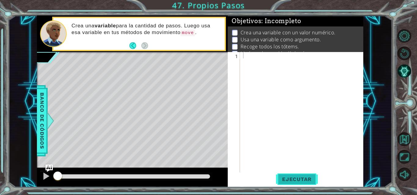
click at [303, 180] on span "Ejecutar" at bounding box center [297, 180] width 42 height 6
click at [48, 177] on div at bounding box center [46, 177] width 8 height 8
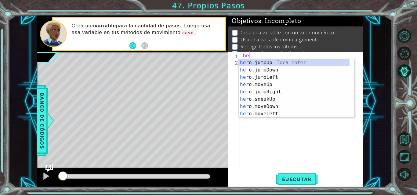
type textarea "h"
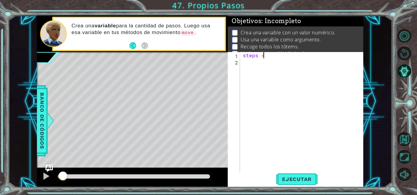
scroll to position [0, 1]
type textarea "steps = 3"
click at [258, 66] on div "steps = 3" at bounding box center [303, 119] width 123 height 134
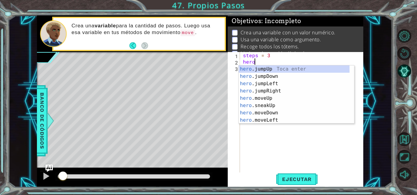
scroll to position [0, 0]
click at [269, 98] on div "hero .jumpUp Toca enter hero .jumpDown Toca enter hero .jumpLeft Toca enter her…" at bounding box center [293, 102] width 111 height 73
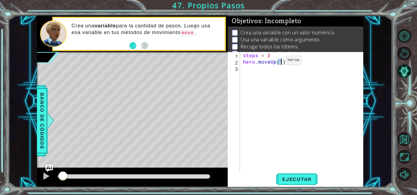
click at [275, 62] on div "steps = 3 hero . moveUp ( 1 )" at bounding box center [303, 119] width 123 height 134
click at [280, 61] on div "steps = 3 hero . moveUp ( 1 )" at bounding box center [303, 119] width 123 height 134
type textarea "hero.moveUp(steps)"
click at [299, 177] on span "Ejecutar" at bounding box center [297, 180] width 42 height 6
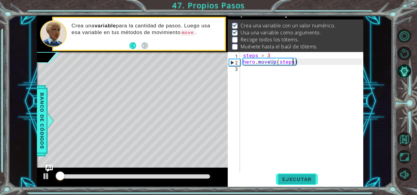
scroll to position [8, 0]
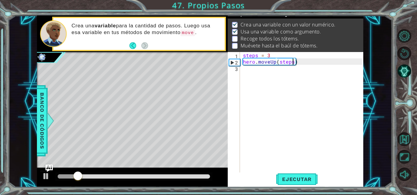
click at [251, 68] on div "steps = 3 hero . moveUp ( steps )" at bounding box center [303, 119] width 123 height 134
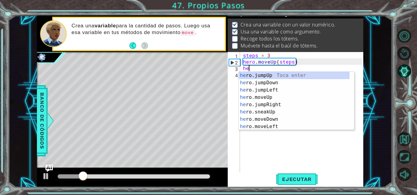
scroll to position [0, 0]
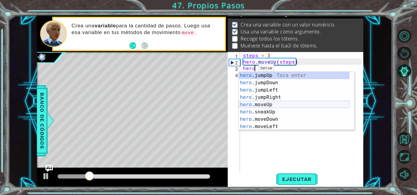
click at [269, 106] on div "hero .jumpUp Toca enter hero .jumpDown Toca enter hero .jumpLeft Toca enter her…" at bounding box center [293, 108] width 111 height 73
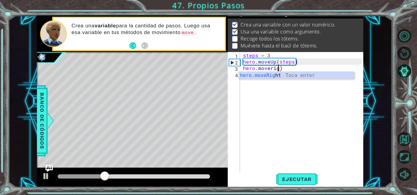
scroll to position [0, 2]
click at [283, 78] on div "hero.moveRig ht Toca enter" at bounding box center [295, 83] width 115 height 22
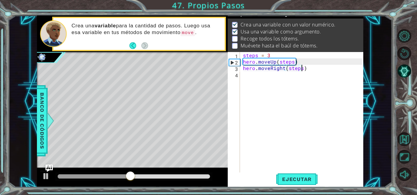
scroll to position [0, 4]
type textarea "hero.moveRight(steps)"
click at [298, 178] on span "Ejecutar" at bounding box center [297, 180] width 42 height 6
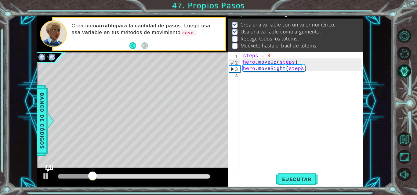
click at [257, 77] on div "steps = 3 hero . moveUp ( steps ) hero . moveRight ( steps )" at bounding box center [303, 119] width 123 height 134
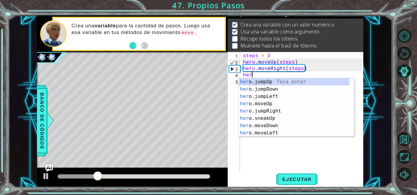
type textarea "hero"
click at [268, 88] on div "hero .jumpUp Toca enter hero .jumpDown Toca enter hero .jumpLeft Toca enter her…" at bounding box center [293, 114] width 111 height 73
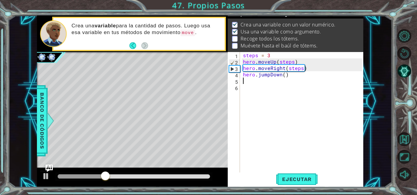
scroll to position [0, 0]
click at [270, 75] on div "steps = 3 hero . moveUp ( steps ) hero . moveRight ( steps ) hero . jumpDown ( )" at bounding box center [303, 119] width 123 height 134
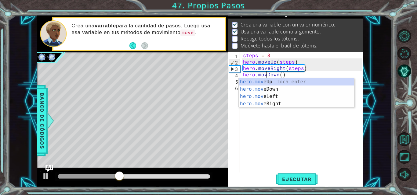
scroll to position [0, 2]
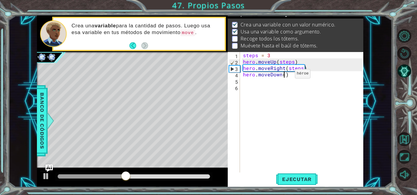
click at [284, 75] on div "steps = 3 hero . moveUp ( steps ) hero . moveRight ( steps ) hero . moveDown ( )" at bounding box center [303, 119] width 123 height 134
type textarea "hero.moveDown(steps)"
click at [302, 181] on span "Ejecutar" at bounding box center [297, 180] width 42 height 6
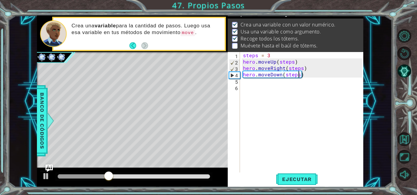
drag, startPoint x: 256, startPoint y: 83, endPoint x: 264, endPoint y: 98, distance: 16.9
click at [256, 88] on div "steps = 3 hero . moveUp ( steps ) hero . moveRight ( steps ) hero . moveDown ( …" at bounding box center [303, 119] width 123 height 134
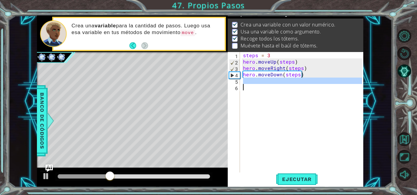
scroll to position [0, 0]
click at [259, 84] on div "steps = 3 hero . moveUp ( steps ) hero . moveRight ( steps ) hero . moveDown ( …" at bounding box center [302, 113] width 120 height 122
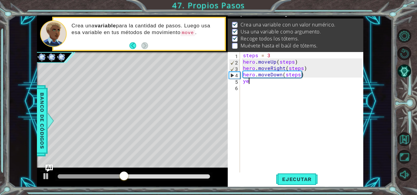
type textarea "y"
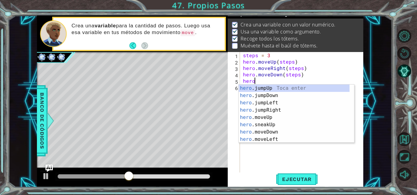
scroll to position [0, 0]
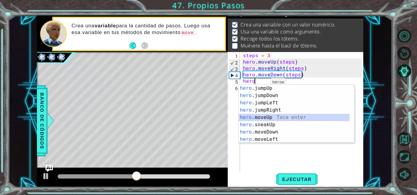
click at [265, 119] on div "hero .jumpUp Toca enter hero .jumpDown Toca enter hero .jumpLeft Toca enter her…" at bounding box center [293, 121] width 111 height 73
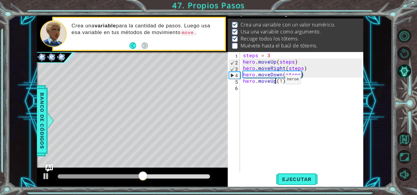
click at [274, 81] on div "steps = 3 hero . moveUp ( steps ) hero . moveRight ( steps ) hero . moveDown ( …" at bounding box center [303, 119] width 123 height 134
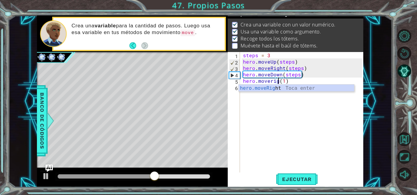
scroll to position [0, 2]
click at [277, 89] on div "hero.moveRigh t Toca enter" at bounding box center [295, 96] width 115 height 22
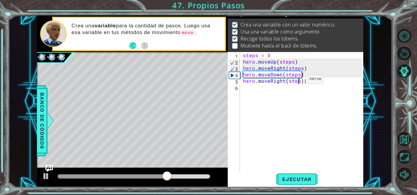
scroll to position [0, 4]
click at [314, 80] on div "steps = 3 hero . moveUp ( steps ) hero . moveRight ( steps ) hero . moveDown ( …" at bounding box center [303, 119] width 123 height 134
type textarea "hero.moveRight(steps)"
click at [300, 179] on span "Ejecutar" at bounding box center [297, 180] width 42 height 6
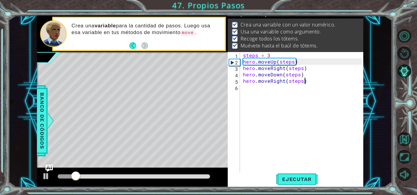
click at [180, 174] on div at bounding box center [133, 177] width 157 height 9
click at [164, 176] on div at bounding box center [134, 177] width 152 height 4
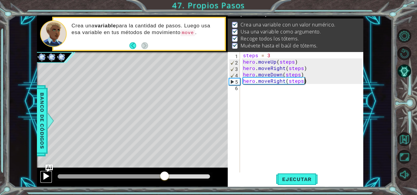
click at [41, 175] on button at bounding box center [46, 177] width 12 height 13
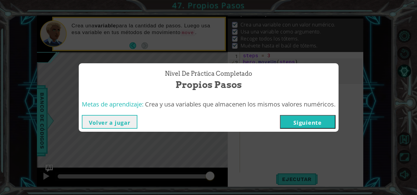
click at [312, 124] on button "Siguiente" at bounding box center [308, 122] width 56 height 14
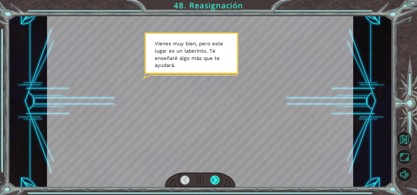
click at [218, 181] on div at bounding box center [214, 180] width 9 height 9
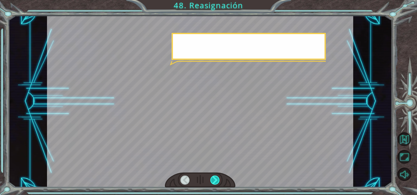
click at [218, 181] on div at bounding box center [214, 180] width 9 height 9
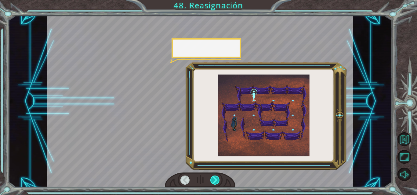
click at [219, 182] on div at bounding box center [214, 180] width 9 height 9
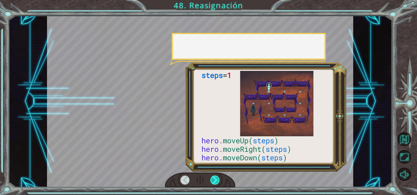
click at [219, 182] on div at bounding box center [214, 180] width 9 height 9
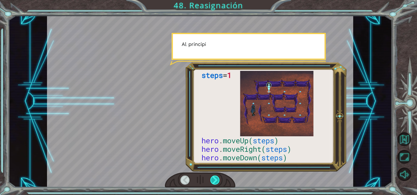
click at [219, 182] on div at bounding box center [214, 180] width 9 height 9
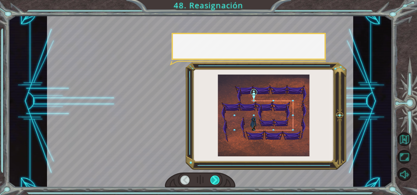
click at [219, 182] on div at bounding box center [214, 180] width 9 height 9
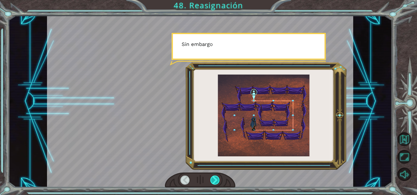
click at [219, 182] on div at bounding box center [214, 180] width 9 height 9
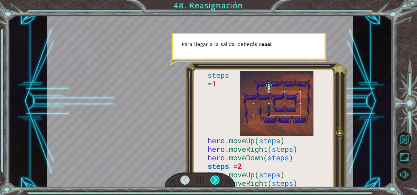
click at [217, 181] on div at bounding box center [214, 180] width 9 height 9
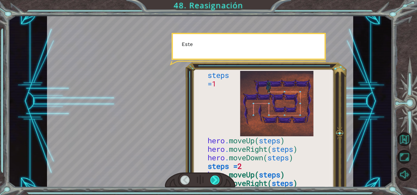
click at [217, 181] on div at bounding box center [214, 180] width 9 height 9
click at [217, 179] on div at bounding box center [214, 180] width 9 height 9
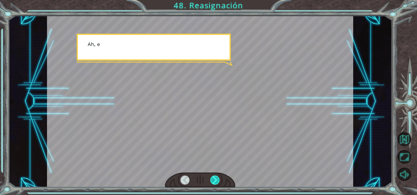
click at [217, 179] on div at bounding box center [214, 180] width 9 height 9
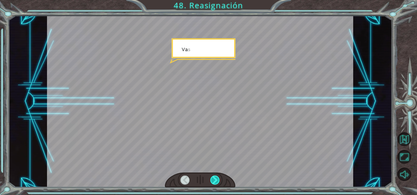
click at [217, 179] on div at bounding box center [214, 180] width 9 height 9
click at [217, 180] on div at bounding box center [214, 180] width 9 height 9
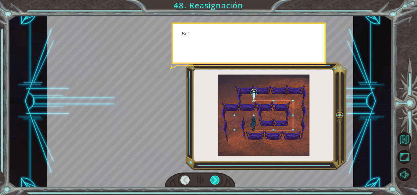
click at [216, 181] on div at bounding box center [214, 180] width 9 height 9
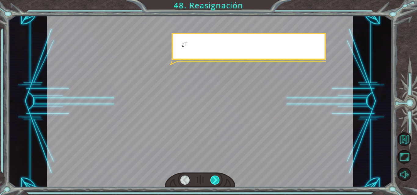
click at [216, 181] on div at bounding box center [214, 180] width 9 height 9
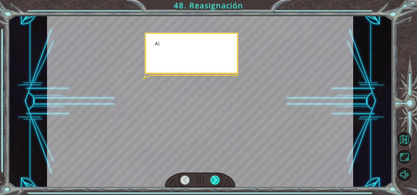
click at [216, 181] on div at bounding box center [214, 180] width 9 height 9
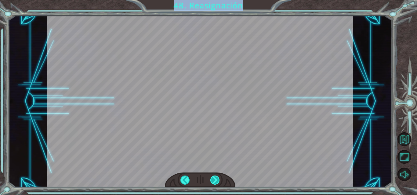
click at [216, 0] on div "V i e n e s m u y b i e n , p e r o e s t e l u g a r e s u n l a b e r i n t o…" at bounding box center [208, 0] width 417 height 0
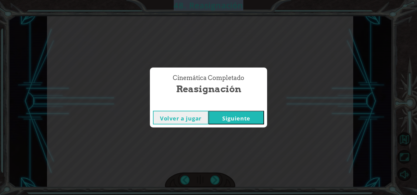
click at [216, 181] on div "Cinemática Completado Reasignación Volver a jugar [GEOGRAPHIC_DATA]" at bounding box center [208, 97] width 417 height 195
click at [221, 124] on button "Siguiente" at bounding box center [236, 118] width 56 height 14
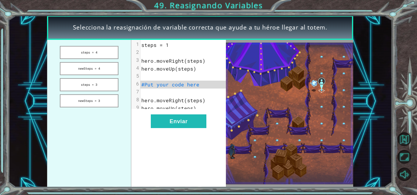
click at [102, 51] on button "steps = 4" at bounding box center [89, 52] width 59 height 13
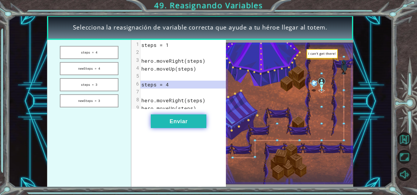
click at [187, 128] on button "Enviar" at bounding box center [179, 122] width 56 height 14
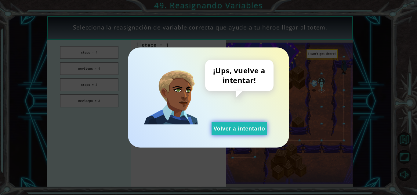
click at [234, 130] on button "Volver a intentarlo" at bounding box center [239, 129] width 56 height 14
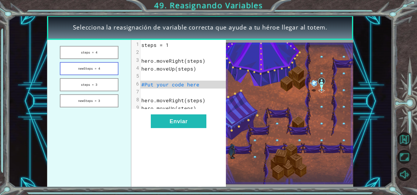
click at [91, 66] on button "newSteps = 4" at bounding box center [89, 68] width 59 height 13
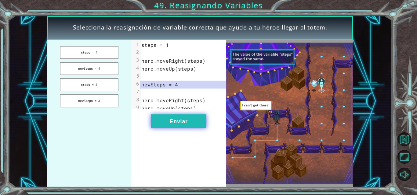
click at [174, 127] on button "Enviar" at bounding box center [179, 122] width 56 height 14
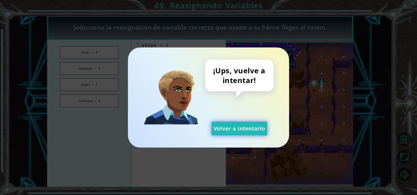
click at [236, 131] on button "Volver a intentarlo" at bounding box center [239, 129] width 56 height 14
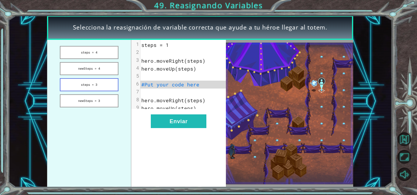
click at [85, 78] on button "steps = 3" at bounding box center [89, 84] width 59 height 13
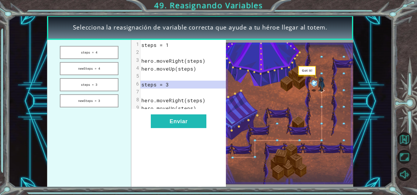
click at [173, 118] on div "xxxxxxxxxx 9 1 steps = 1 2 ​ 3 hero.moveRight(steps) 4 hero.moveUp(steps) 5 ​ 6…" at bounding box center [178, 114] width 95 height 148
click at [178, 123] on button "Enviar" at bounding box center [179, 122] width 56 height 14
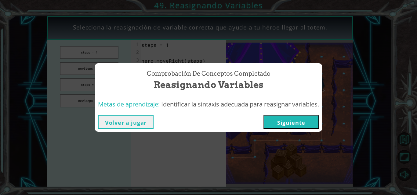
click at [283, 123] on button "Siguiente" at bounding box center [291, 122] width 56 height 14
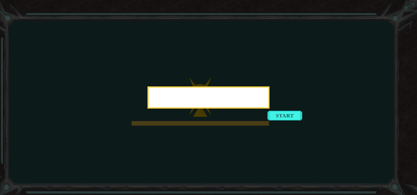
click at [269, 109] on div at bounding box center [208, 98] width 122 height 22
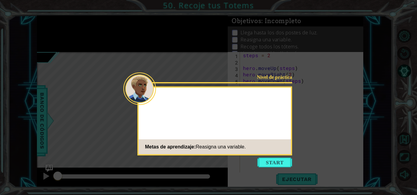
click at [270, 161] on button "Start" at bounding box center [274, 163] width 35 height 10
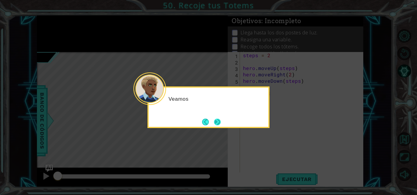
click at [216, 124] on button "Next" at bounding box center [217, 122] width 7 height 7
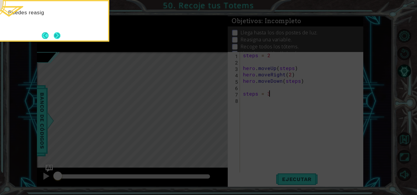
click at [57, 35] on button "Next" at bounding box center [57, 35] width 7 height 7
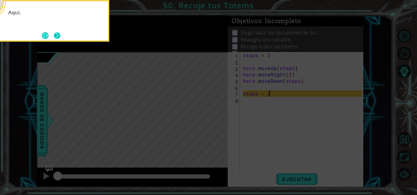
click at [56, 36] on button "Next" at bounding box center [57, 35] width 7 height 7
click at [57, 40] on div "La v" at bounding box center [48, 21] width 122 height 42
click at [58, 34] on button "Next" at bounding box center [57, 35] width 7 height 7
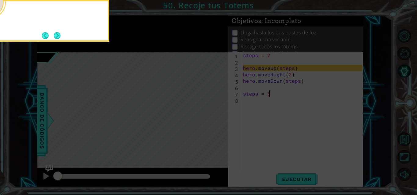
click at [57, 36] on button "Next" at bounding box center [57, 35] width 7 height 7
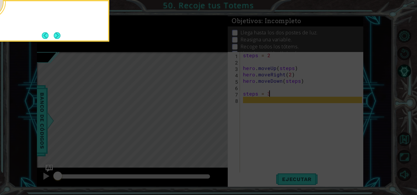
click at [57, 36] on button "Next" at bounding box center [57, 35] width 7 height 7
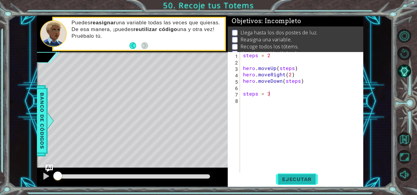
click at [279, 176] on button "Ejecutar" at bounding box center [297, 179] width 42 height 13
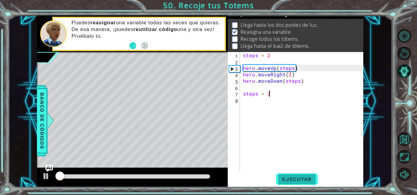
scroll to position [8, 0]
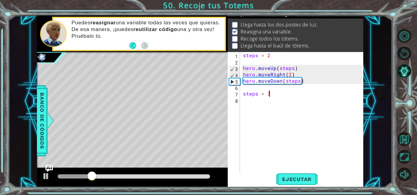
click at [252, 90] on div "steps = 2 hero . moveUp ( steps ) hero . moveRight ( 2 ) hero . moveDown ( step…" at bounding box center [303, 119] width 123 height 134
type textarea "h"
click at [248, 99] on div "steps = 2 hero . moveUp ( steps ) hero . moveRight ( 2 ) hero . moveDown ( step…" at bounding box center [303, 119] width 123 height 134
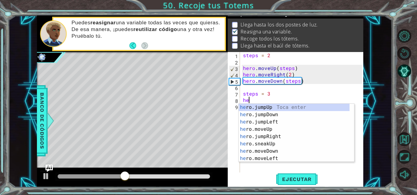
scroll to position [0, 0]
type textarea "hero"
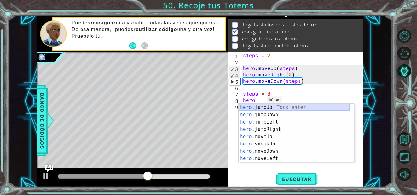
click at [268, 110] on div "hero .jumpUp Toca enter hero .jumpDown Toca enter hero .jumpLeft Toca enter her…" at bounding box center [293, 140] width 111 height 73
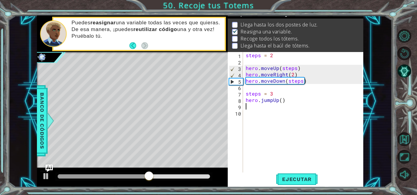
scroll to position [0, 0]
click at [272, 99] on div "steps = 2 hero . moveUp ( steps ) hero . moveRight ( 2 ) hero . moveDown ( step…" at bounding box center [304, 119] width 120 height 134
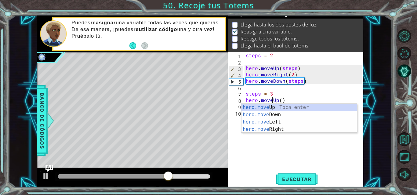
scroll to position [0, 2]
click at [281, 98] on div "steps = 2 hero . moveUp ( steps ) hero . moveRight ( 2 ) hero . moveDown ( step…" at bounding box center [304, 119] width 120 height 134
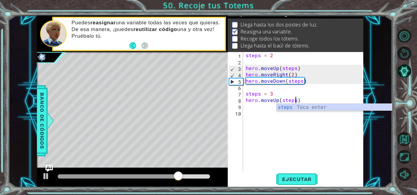
scroll to position [0, 3]
type textarea "hero.moveUp(steps)"
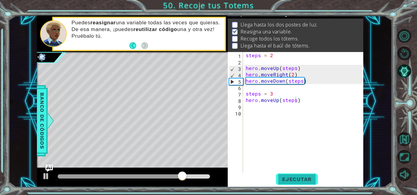
click at [286, 178] on span "Ejecutar" at bounding box center [297, 180] width 42 height 6
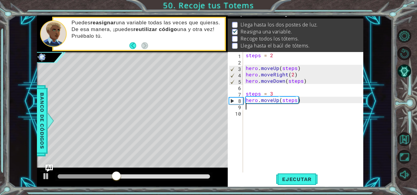
click at [261, 107] on div "steps = 2 hero . moveUp ( steps ) hero . moveRight ( 2 ) hero . moveDown ( step…" at bounding box center [304, 119] width 120 height 134
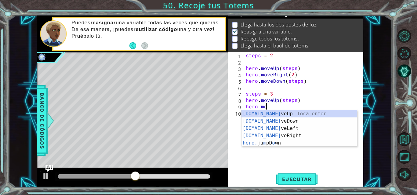
scroll to position [0, 1]
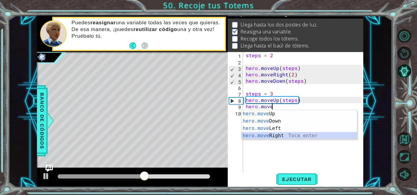
click at [281, 135] on div "hero.move Up Toca enter hero.move Down Toca enter hero.move Left Toca enter her…" at bounding box center [298, 132] width 115 height 44
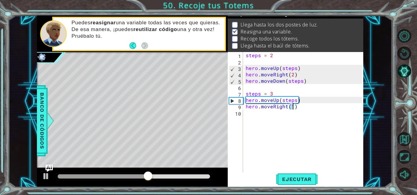
type textarea "hero.moveRight(2)"
click at [256, 112] on div "steps = 2 hero . moveUp ( steps ) hero . moveRight ( 2 ) hero . moveDown ( step…" at bounding box center [304, 119] width 120 height 134
click at [43, 176] on div at bounding box center [46, 177] width 8 height 8
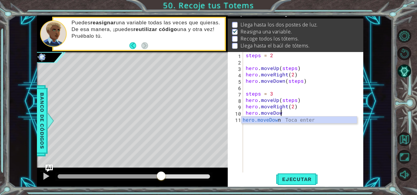
scroll to position [0, 2]
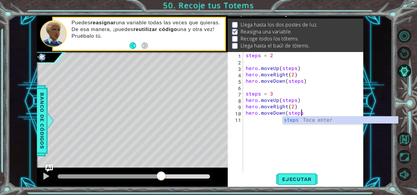
type textarea "hero.moveDown(steps)"
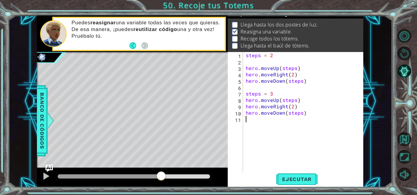
click at [257, 119] on div "steps = 2 hero . moveUp ( steps ) hero . moveRight ( 2 ) hero . moveDown ( step…" at bounding box center [304, 119] width 120 height 134
type textarea "hero.moveUp(4)"
click at [267, 128] on div "steps = 2 hero . moveUp ( steps ) hero . moveRight ( 2 ) hero . moveDown ( step…" at bounding box center [304, 119] width 120 height 134
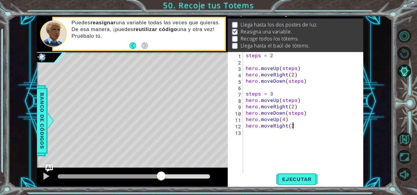
type textarea "hero.moveRight(2)"
click at [260, 134] on div "steps = 2 hero . moveUp ( steps ) hero . moveRight ( 2 ) hero . moveDown ( step…" at bounding box center [304, 119] width 120 height 134
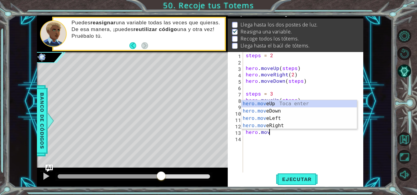
scroll to position [0, 1]
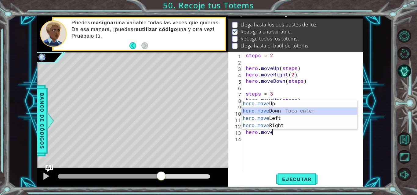
click at [265, 109] on div "hero.move Up Toca enter hero.move Down Toca enter hero.move Left Toca enter her…" at bounding box center [298, 122] width 115 height 44
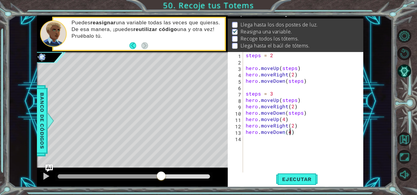
scroll to position [0, 3]
type textarea "hero.moveDown(4)"
click at [289, 175] on button "Ejecutar" at bounding box center [297, 179] width 42 height 13
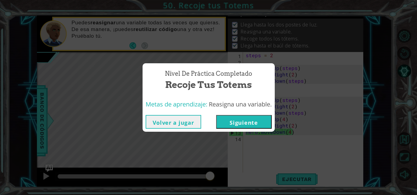
click at [224, 120] on button "Siguiente" at bounding box center [244, 122] width 56 height 14
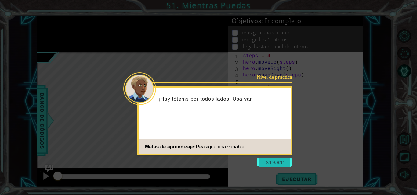
click at [275, 163] on button "Start" at bounding box center [274, 163] width 35 height 10
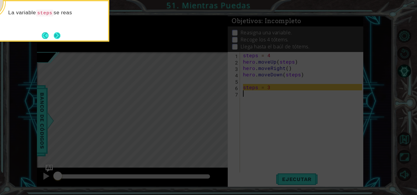
click at [58, 34] on button "Next" at bounding box center [57, 35] width 7 height 7
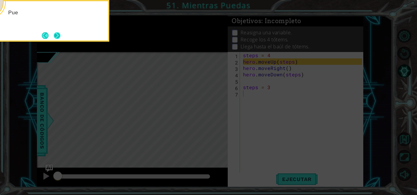
click at [58, 34] on button "Next" at bounding box center [57, 35] width 7 height 7
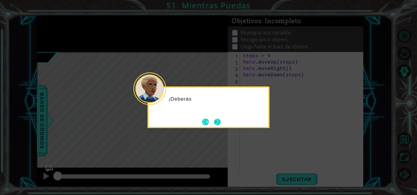
click at [218, 121] on button "Next" at bounding box center [217, 122] width 7 height 7
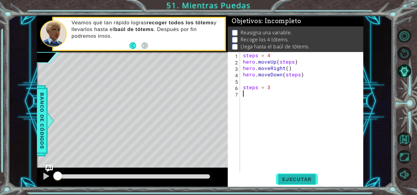
click at [300, 179] on span "Ejecutar" at bounding box center [297, 180] width 42 height 6
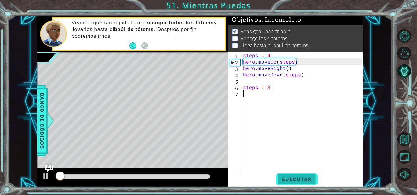
scroll to position [5, 0]
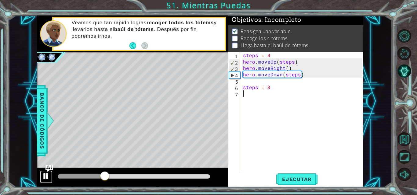
click at [45, 174] on div at bounding box center [46, 177] width 8 height 8
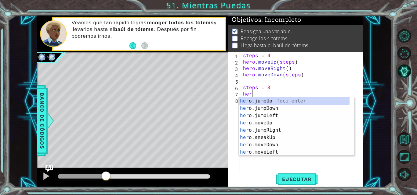
scroll to position [0, 0]
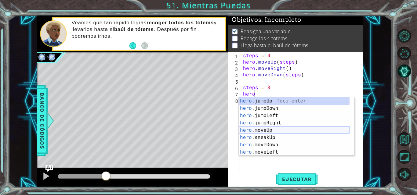
click at [258, 132] on div "hero .jumpUp Toca enter hero .jumpDown Toca enter hero .jumpLeft Toca enter her…" at bounding box center [293, 134] width 111 height 73
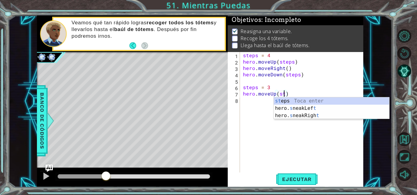
scroll to position [0, 3]
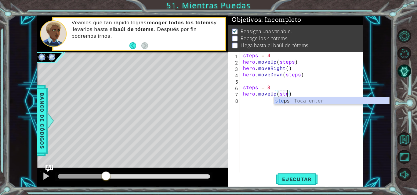
type textarea "hero.moveUp(steps)"
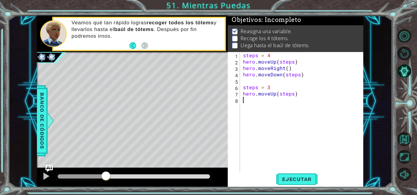
click at [259, 102] on div "steps = 4 hero . moveUp ( steps ) hero . moveRight ( ) hero . moveDown ( steps …" at bounding box center [303, 119] width 123 height 134
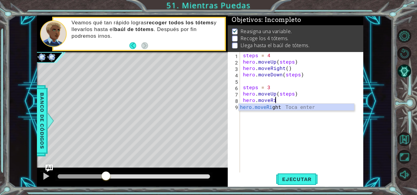
scroll to position [0, 2]
click at [254, 109] on div "hero.moveRi ght Toca enter" at bounding box center [295, 115] width 115 height 22
type textarea "hero.moveRight(1)"
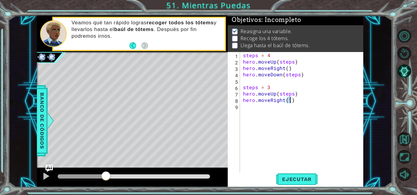
click at [259, 109] on div "steps = 4 hero . moveUp ( steps ) hero . moveRight ( ) hero . moveDown ( steps …" at bounding box center [303, 119] width 123 height 134
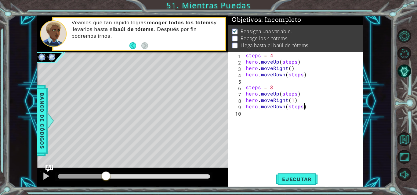
scroll to position [0, 3]
type textarea "hero.moveDown(steps)"
click at [298, 179] on span "Ejecutar" at bounding box center [297, 180] width 42 height 6
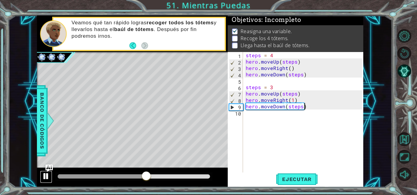
click at [46, 180] on div at bounding box center [46, 177] width 8 height 8
click at [258, 117] on div "steps = 4 hero . moveUp ( steps ) hero . moveRight ( ) hero . moveDown ( steps …" at bounding box center [304, 119] width 120 height 134
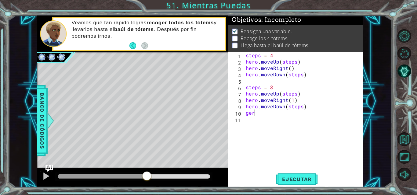
scroll to position [0, 0]
type textarea "g"
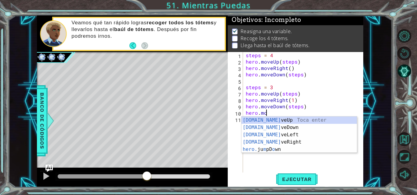
scroll to position [0, 1]
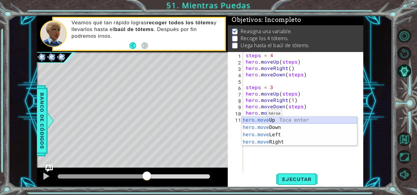
click at [264, 120] on div "hero.move Up Toca enter hero.move Down Toca enter hero.move Left Toca enter her…" at bounding box center [298, 139] width 115 height 44
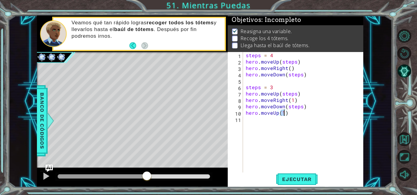
type textarea "hero.moveUp(2)"
click at [273, 122] on div "steps = 4 hero . moveUp ( steps ) hero . moveRight ( ) hero . moveDown ( steps …" at bounding box center [304, 119] width 120 height 134
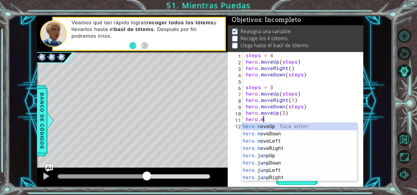
scroll to position [0, 1]
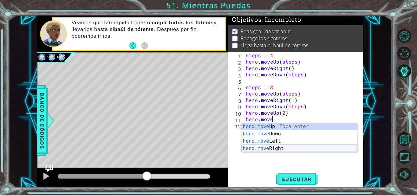
click at [283, 148] on div "hero.move Up Toca enter hero.move Down Toca enter hero.move Left Toca enter her…" at bounding box center [298, 145] width 115 height 44
type textarea "hero.moveRight(1)"
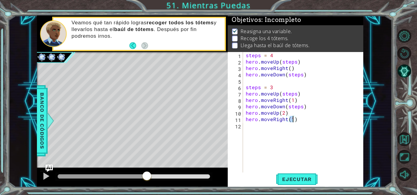
click at [267, 124] on div "steps = 4 hero . moveUp ( steps ) hero . moveRight ( ) hero . moveDown ( steps …" at bounding box center [304, 119] width 120 height 134
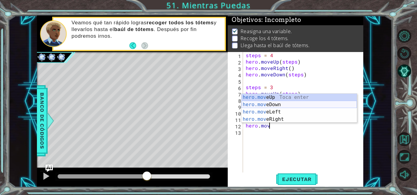
drag, startPoint x: 271, startPoint y: 105, endPoint x: 274, endPoint y: 120, distance: 15.4
click at [271, 105] on div "hero.mov eUp Toca enter hero.mov eDown Toca enter hero.mov eLeft Toca enter her…" at bounding box center [298, 116] width 115 height 44
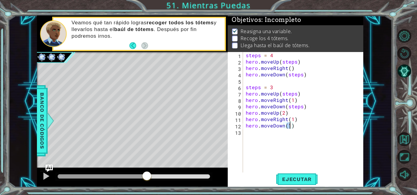
type textarea "hero.moveDown(2)"
click at [270, 132] on div "steps = 4 hero . moveUp ( steps ) hero . moveRight ( ) hero . moveDown ( steps …" at bounding box center [304, 119] width 120 height 134
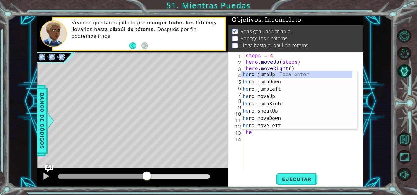
type textarea "hero"
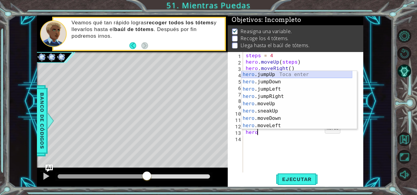
click at [272, 76] on div "hero .jumpUp Toca enter hero .jumpDown Toca enter hero .jumpLeft Toca enter her…" at bounding box center [296, 107] width 111 height 73
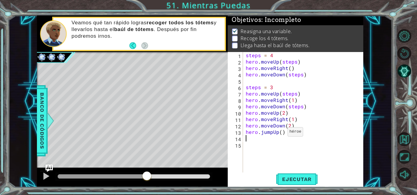
click at [280, 134] on div "steps = 4 hero . moveUp ( steps ) hero . moveRight ( ) hero . moveDown ( steps …" at bounding box center [304, 119] width 120 height 134
click at [281, 133] on div "steps = 4 hero . moveUp ( steps ) hero . moveRight ( ) hero . moveDown ( steps …" at bounding box center [302, 113] width 117 height 122
type textarea "hero.jumpUp(1)"
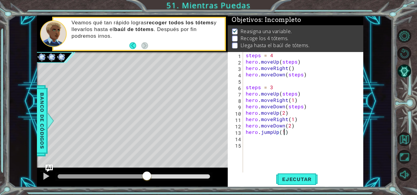
click at [256, 141] on div "steps = 4 hero . moveUp ( steps ) hero . moveRight ( ) hero . moveDown ( steps …" at bounding box center [304, 119] width 120 height 134
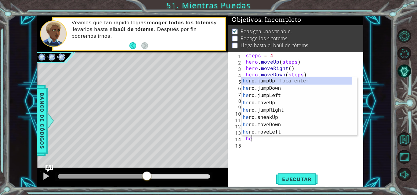
type textarea "hero"
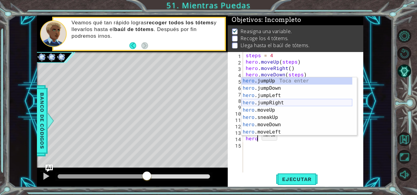
click at [270, 105] on div "hero .jumpUp Toca enter hero .jumpDown Toca enter hero .jumpLeft Toca enter her…" at bounding box center [296, 113] width 111 height 73
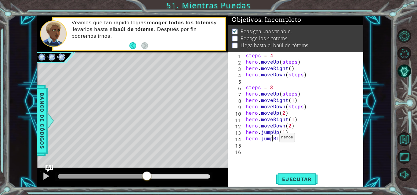
click at [271, 139] on div "steps = 4 hero . moveUp ( steps ) hero . moveRight ( ) hero . moveDown ( steps …" at bounding box center [304, 119] width 120 height 134
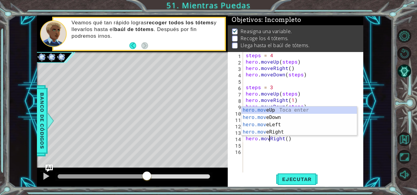
scroll to position [0, 2]
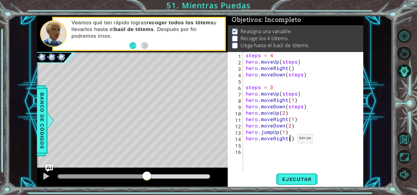
click at [289, 140] on div "steps = 4 hero . moveUp ( steps ) hero . moveRight ( ) hero . moveDown ( steps …" at bounding box center [304, 119] width 120 height 134
click at [271, 132] on div "steps = 4 hero . moveUp ( steps ) hero . moveRight ( ) hero . moveDown ( steps …" at bounding box center [304, 119] width 120 height 134
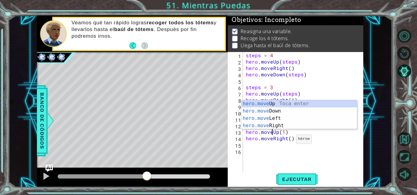
click at [289, 140] on div "steps = 4 hero . moveUp ( steps ) hero . moveRight ( ) hero . moveDown ( steps …" at bounding box center [304, 119] width 120 height 134
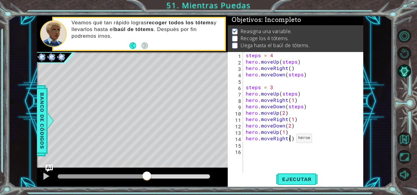
type textarea "hero.moveRight(1)"
click at [277, 145] on div "steps = 4 hero . moveUp ( steps ) hero . moveRight ( ) hero . moveDown ( steps …" at bounding box center [304, 119] width 120 height 134
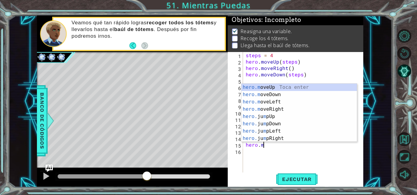
scroll to position [0, 1]
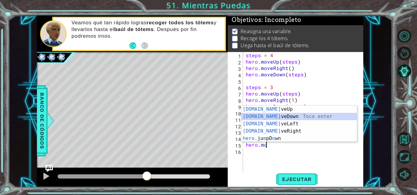
click at [278, 117] on div "[DOMAIN_NAME] veUp Toca enter [DOMAIN_NAME] veDown Toca enter [DOMAIN_NAME] veL…" at bounding box center [298, 131] width 115 height 51
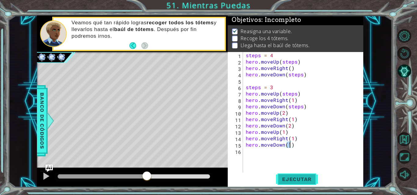
type textarea "hero.moveDown(1)"
click at [298, 181] on span "Ejecutar" at bounding box center [297, 180] width 42 height 6
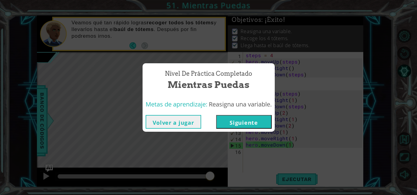
click at [260, 118] on button "Siguiente" at bounding box center [244, 122] width 56 height 14
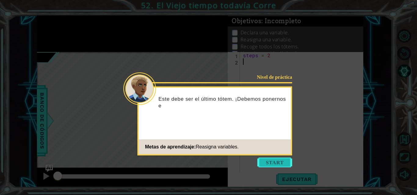
click at [273, 162] on button "Start" at bounding box center [274, 163] width 35 height 10
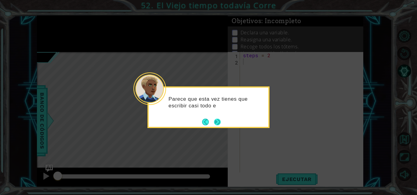
click at [215, 122] on button "Next" at bounding box center [217, 122] width 7 height 7
click at [215, 122] on icon at bounding box center [208, 97] width 417 height 195
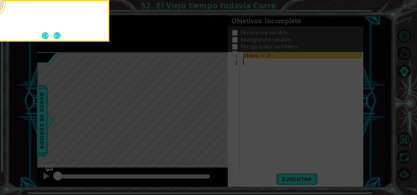
click at [215, 122] on icon at bounding box center [208, 97] width 417 height 195
click at [57, 33] on button "Next" at bounding box center [57, 35] width 7 height 7
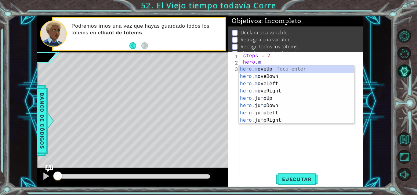
scroll to position [0, 1]
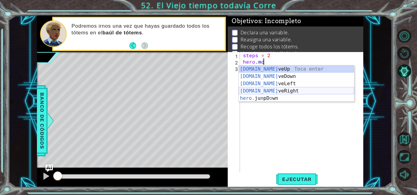
click at [253, 93] on div "[DOMAIN_NAME] veUp Toca enter [DOMAIN_NAME] veDown Toca enter [DOMAIN_NAME] veL…" at bounding box center [295, 91] width 115 height 51
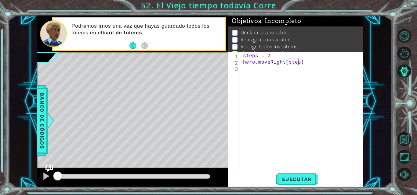
type textarea "hero.moveRight(steps)"
click at [256, 68] on div "steps = 2 hero . moveRight ( steps )" at bounding box center [303, 119] width 123 height 134
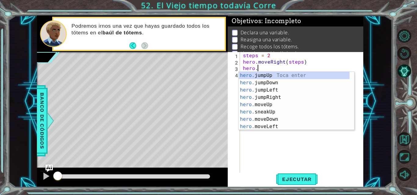
scroll to position [0, 1]
click at [267, 119] on div "hero. jumpUp Toca enter hero. jumpDown Toca enter hero. jumpLeft Toca enter her…" at bounding box center [293, 108] width 111 height 73
type textarea "hero.moveDown(1)"
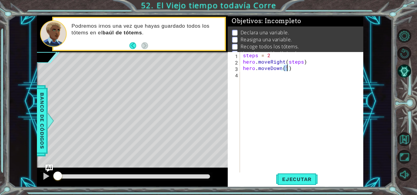
click at [254, 77] on div "steps = 2 hero . moveRight ( steps ) hero . moveDown ( 1 )" at bounding box center [303, 119] width 123 height 134
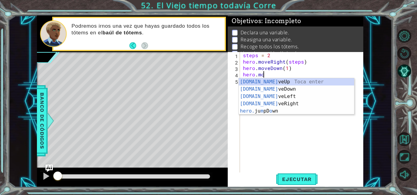
scroll to position [0, 1]
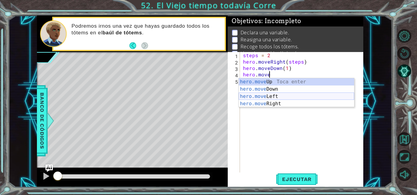
click at [265, 97] on div "hero.move Up Toca enter hero.move Down Toca enter hero.move Left Toca enter her…" at bounding box center [295, 100] width 115 height 44
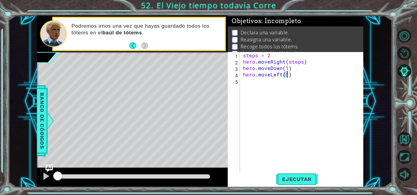
type textarea "hero.moveLeft(2)"
click at [260, 83] on div "steps = 2 hero . moveRight ( steps ) hero . moveDown ( 1 ) hero . moveLeft ( 2 )" at bounding box center [303, 119] width 123 height 134
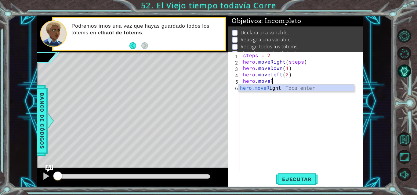
scroll to position [0, 2]
click at [260, 88] on div "hero.moveRi ght Toca enter" at bounding box center [295, 96] width 115 height 22
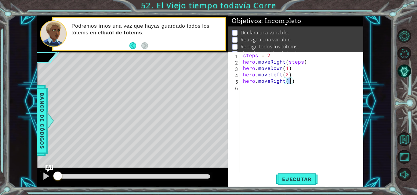
type textarea "hero.moveRight(4)"
click at [260, 88] on div "steps = 2 hero . moveRight ( steps ) hero . moveDown ( 1 ) hero . moveLeft ( 2 …" at bounding box center [303, 119] width 123 height 134
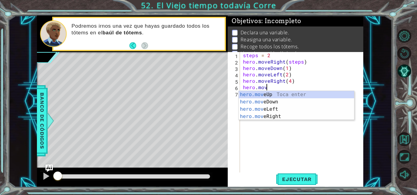
scroll to position [0, 1]
click at [264, 101] on div "hero.move Up Toca enter hero.move Down Toca enter hero.move Left Toca enter her…" at bounding box center [295, 113] width 115 height 44
type textarea "hero.moveDown(1)"
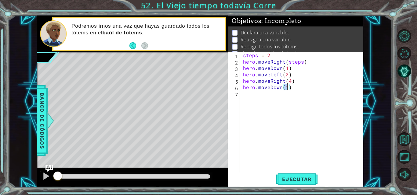
click at [266, 96] on div "steps = 2 hero . moveRight ( steps ) hero . moveDown ( 1 ) hero . moveLeft ( 2 …" at bounding box center [303, 119] width 123 height 134
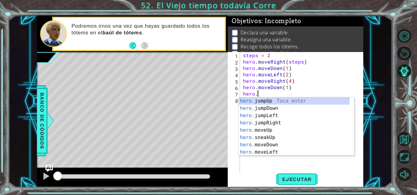
scroll to position [0, 1]
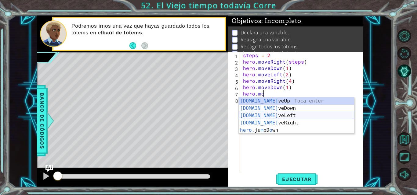
click at [271, 115] on div "[DOMAIN_NAME] veUp Toca enter [DOMAIN_NAME] veDown Toca enter [DOMAIN_NAME] veL…" at bounding box center [295, 123] width 115 height 51
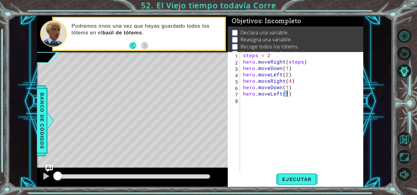
type textarea "hero.moveLeft(4)"
click at [255, 100] on div "steps = 2 hero . moveRight ( steps ) hero . moveDown ( 1 ) hero . moveLeft ( 2 …" at bounding box center [303, 119] width 123 height 134
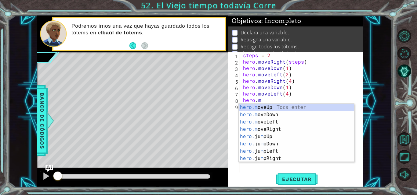
scroll to position [0, 1]
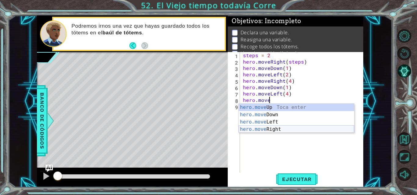
click at [273, 129] on div "hero.move Up Toca enter hero.move Down Toca enter hero.move Left Toca enter her…" at bounding box center [295, 126] width 115 height 44
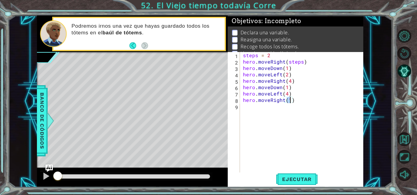
type textarea "hero.moveRight(6)"
click at [269, 109] on div "steps = 2 hero . moveRight ( steps ) hero . moveDown ( 1 ) hero . moveLeft ( 2 …" at bounding box center [303, 119] width 123 height 134
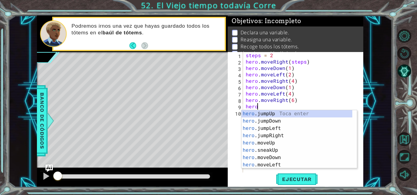
scroll to position [0, 1]
click at [266, 158] on div "hero. jumpUp Toca enter hero. jumpDown Toca enter hero. jumpLeft Toca enter her…" at bounding box center [296, 146] width 111 height 73
type textarea "hero.moveDown(1)"
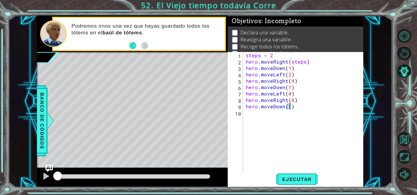
click at [254, 114] on div "steps = 2 hero . moveRight ( steps ) hero . moveDown ( 1 ) hero . moveLeft ( 2 …" at bounding box center [304, 119] width 120 height 134
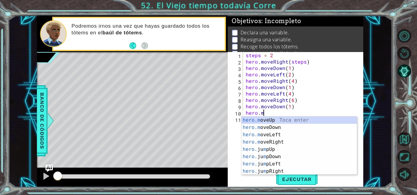
scroll to position [0, 1]
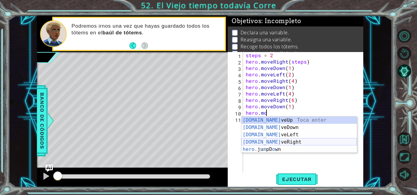
click at [260, 134] on div "[DOMAIN_NAME] veUp Toca enter [DOMAIN_NAME] veDown Toca enter [DOMAIN_NAME] veL…" at bounding box center [298, 142] width 115 height 51
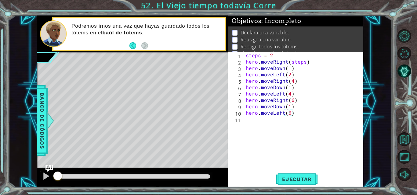
scroll to position [0, 3]
click at [291, 182] on span "Ejecutar" at bounding box center [297, 180] width 42 height 6
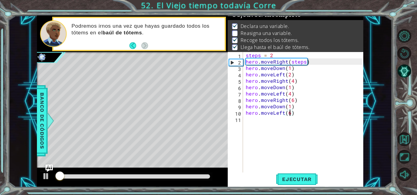
scroll to position [8, 0]
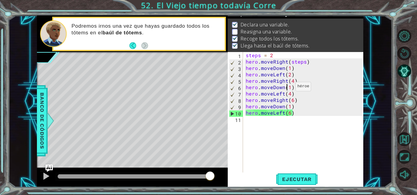
drag, startPoint x: 288, startPoint y: 88, endPoint x: 296, endPoint y: 94, distance: 10.7
click at [290, 90] on div "steps = 2 hero . moveRight ( steps ) hero . moveDown ( 1 ) hero . moveLeft ( 2 …" at bounding box center [304, 119] width 120 height 134
click at [296, 95] on div "steps = 2 hero . moveRight ( steps ) hero . moveDown ( 1 ) hero . moveLeft ( 2 …" at bounding box center [304, 119] width 120 height 134
type textarea "hero.moveLeft(4)"
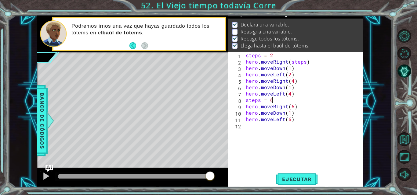
scroll to position [0, 1]
click at [292, 106] on div "steps = 2 hero . moveRight ( steps ) hero . moveDown ( 1 ) hero . moveLeft ( 2 …" at bounding box center [304, 119] width 120 height 134
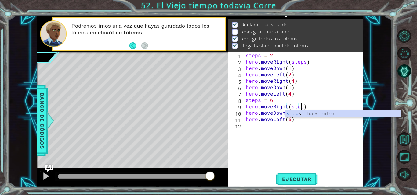
scroll to position [0, 4]
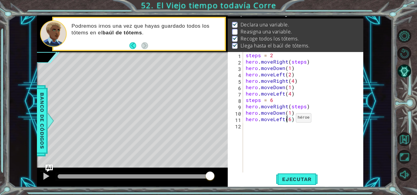
click at [288, 120] on div "steps = 2 hero . moveRight ( steps ) hero . moveDown ( 1 ) hero . moveLeft ( 2 …" at bounding box center [304, 119] width 120 height 134
click at [290, 120] on div "steps = 2 hero . moveRight ( steps ) hero . moveDown ( 1 ) hero . moveLeft ( 2 …" at bounding box center [304, 119] width 120 height 134
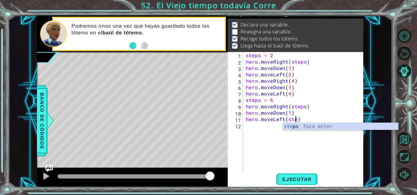
scroll to position [0, 3]
type textarea "hero.moveLeft(steps)"
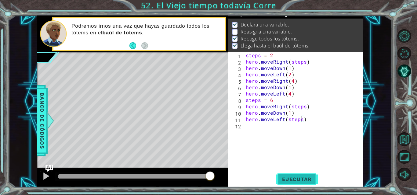
click at [301, 179] on span "Ejecutar" at bounding box center [297, 180] width 42 height 6
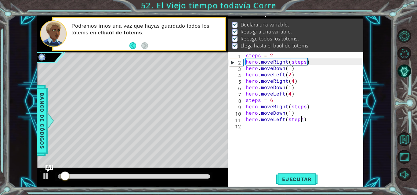
click at [196, 176] on div at bounding box center [134, 177] width 152 height 4
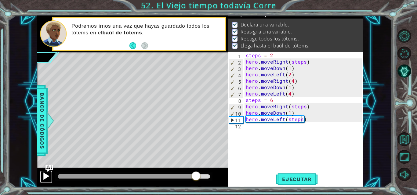
click at [44, 175] on div at bounding box center [46, 177] width 8 height 8
click at [45, 174] on div at bounding box center [46, 177] width 8 height 8
click at [44, 177] on div at bounding box center [46, 177] width 8 height 8
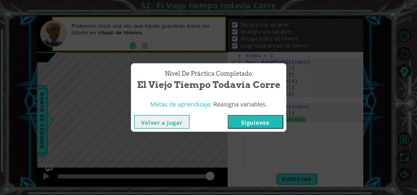
click at [242, 120] on button "Siguiente" at bounding box center [256, 122] width 56 height 14
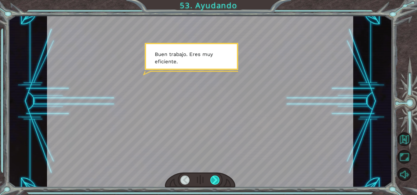
click at [214, 183] on div at bounding box center [214, 180] width 9 height 9
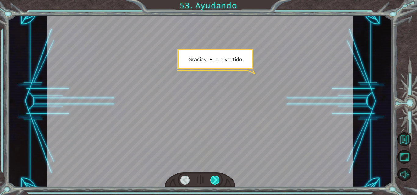
click at [213, 184] on div at bounding box center [214, 180] width 9 height 9
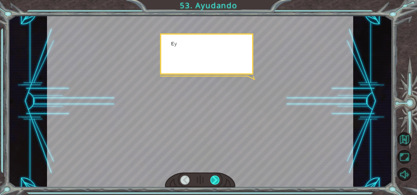
click at [213, 184] on div at bounding box center [214, 180] width 9 height 9
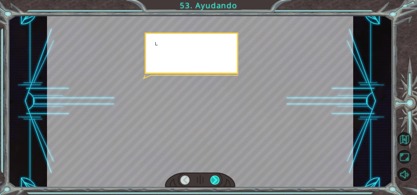
click at [213, 184] on div at bounding box center [214, 180] width 9 height 9
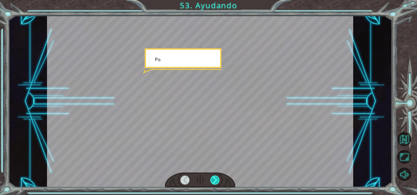
click at [213, 184] on div at bounding box center [214, 180] width 9 height 9
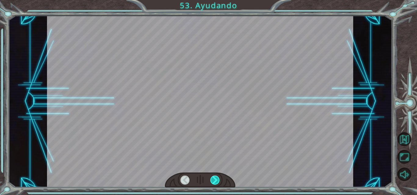
click at [213, 184] on div at bounding box center [214, 180] width 9 height 9
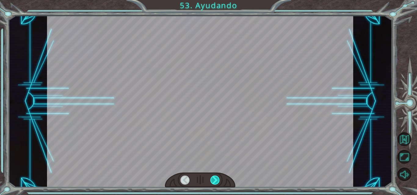
click at [213, 184] on div at bounding box center [214, 180] width 9 height 9
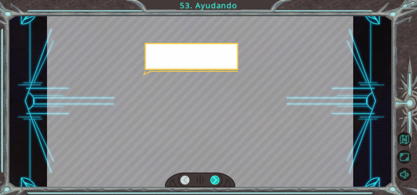
click at [213, 184] on div at bounding box center [214, 180] width 9 height 9
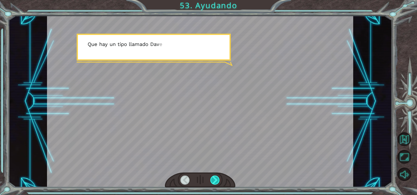
drag, startPoint x: 213, startPoint y: 184, endPoint x: 214, endPoint y: 180, distance: 4.0
click at [214, 180] on div at bounding box center [214, 180] width 9 height 9
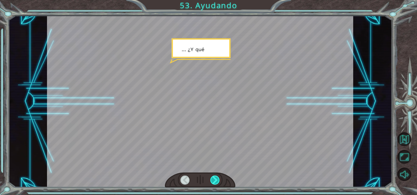
click at [214, 180] on div at bounding box center [214, 180] width 9 height 9
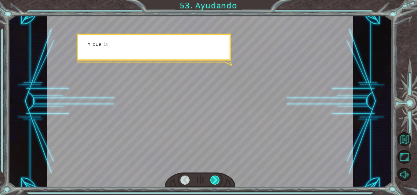
click at [214, 180] on div at bounding box center [214, 180] width 9 height 9
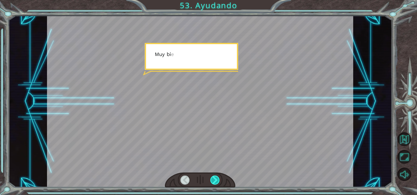
click at [214, 180] on div at bounding box center [214, 180] width 9 height 9
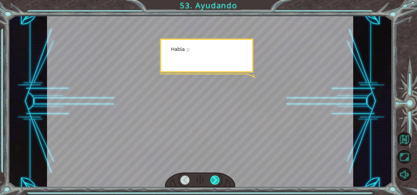
click at [214, 180] on div at bounding box center [214, 180] width 9 height 9
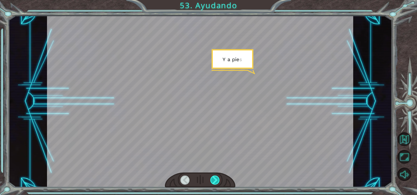
click at [214, 180] on div at bounding box center [214, 180] width 9 height 9
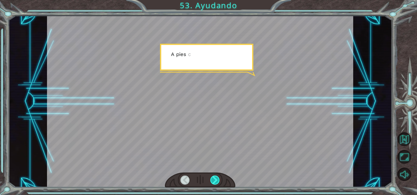
click at [214, 180] on div at bounding box center [214, 180] width 9 height 9
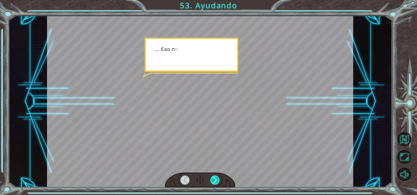
click at [214, 180] on div at bounding box center [214, 180] width 9 height 9
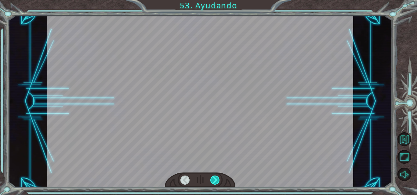
click at [214, 180] on div at bounding box center [214, 180] width 9 height 9
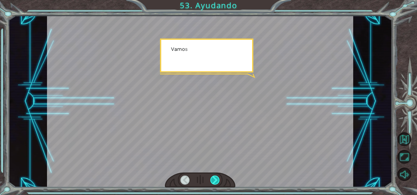
click at [214, 180] on div at bounding box center [214, 180] width 9 height 9
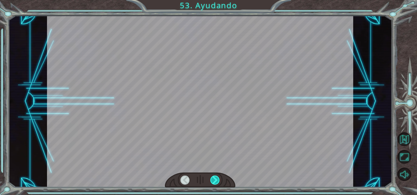
click at [214, 180] on div at bounding box center [214, 180] width 9 height 9
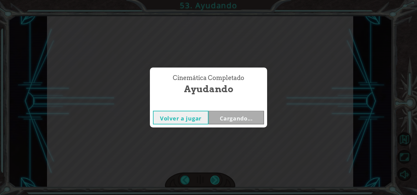
click at [214, 0] on div "Temporary Text B u e n t r a b a j o . E r e s m u y e f i c i e n t e . G r a …" at bounding box center [208, 0] width 417 height 0
click at [214, 180] on div "Cinemática Completado Ayudando Volver a jugar Cargando..." at bounding box center [208, 97] width 417 height 195
click at [214, 180] on div "Cinemática Completado Ayudando Volver a jugar [GEOGRAPHIC_DATA]" at bounding box center [208, 97] width 417 height 195
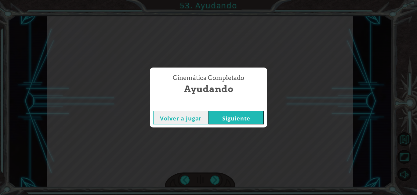
click at [214, 180] on div "Cinemática Completado Ayudando Volver a jugar [GEOGRAPHIC_DATA]" at bounding box center [208, 97] width 417 height 195
click at [225, 114] on button "Siguiente" at bounding box center [236, 118] width 56 height 14
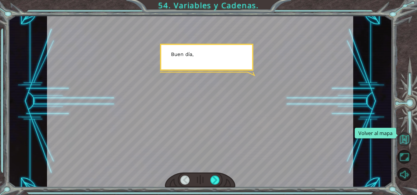
click at [403, 135] on button "Volver al mapa" at bounding box center [404, 140] width 14 height 14
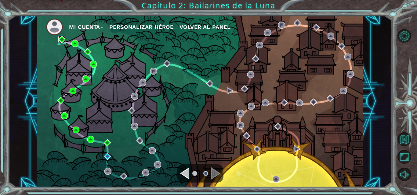
click at [60, 38] on img at bounding box center [61, 39] width 7 height 7
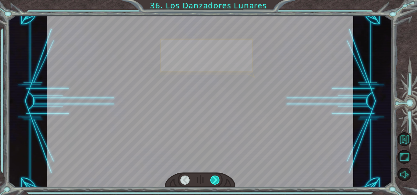
click at [217, 177] on div at bounding box center [214, 180] width 9 height 9
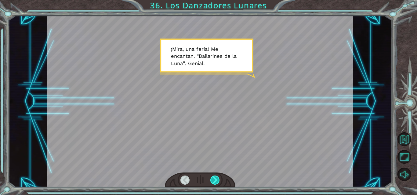
click at [213, 178] on div at bounding box center [214, 180] width 9 height 9
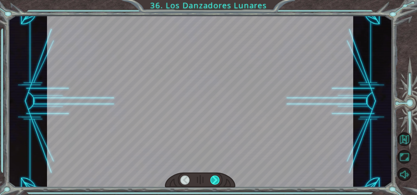
click at [213, 178] on div at bounding box center [214, 180] width 9 height 9
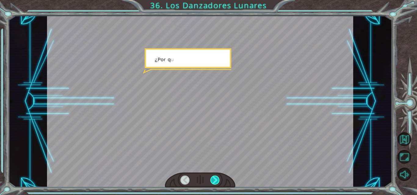
click at [213, 178] on div at bounding box center [214, 180] width 9 height 9
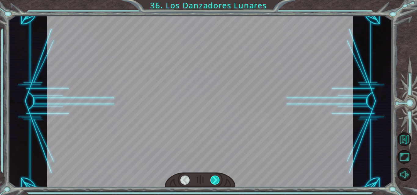
click at [213, 178] on div at bounding box center [214, 180] width 9 height 9
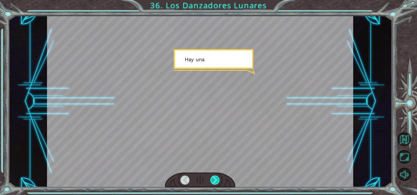
click at [213, 178] on div at bounding box center [214, 180] width 9 height 9
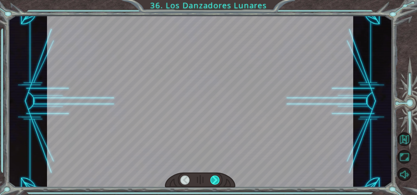
click at [213, 178] on div at bounding box center [214, 180] width 9 height 9
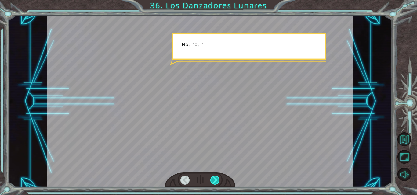
click at [213, 178] on div at bounding box center [214, 180] width 9 height 9
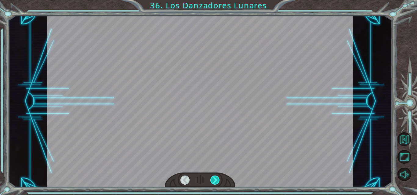
click at [213, 178] on div at bounding box center [214, 180] width 9 height 9
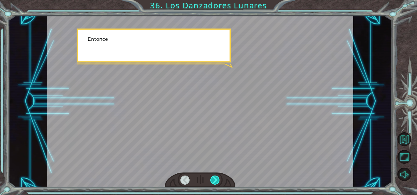
click at [213, 178] on div at bounding box center [214, 180] width 9 height 9
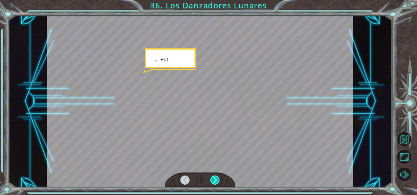
click at [213, 178] on div at bounding box center [214, 180] width 9 height 9
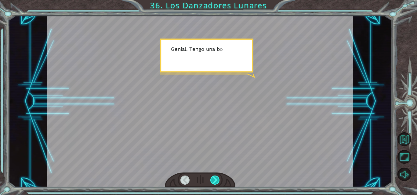
click at [213, 178] on div at bounding box center [214, 180] width 9 height 9
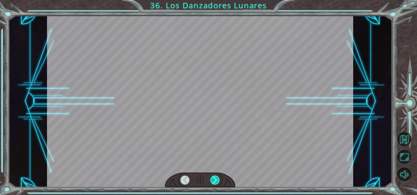
click at [213, 178] on div at bounding box center [214, 180] width 9 height 9
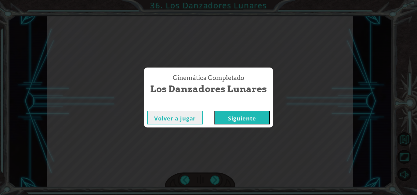
click at [213, 0] on div "Temporary Text ¡ M [PERSON_NAME] , u n a f e r i a ! M e e n c a n t a n . “ B …" at bounding box center [208, 0] width 417 height 0
click at [213, 178] on div "Cinemática Completado Los Danzadores Lunares Volver a jugar [GEOGRAPHIC_DATA]" at bounding box center [208, 97] width 417 height 195
click at [234, 113] on button "Siguiente" at bounding box center [242, 118] width 56 height 14
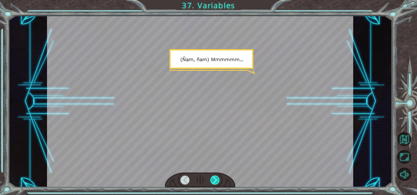
click at [214, 183] on div at bounding box center [214, 180] width 9 height 9
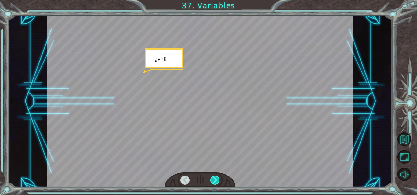
click at [214, 183] on div at bounding box center [214, 180] width 9 height 9
click at [214, 186] on div at bounding box center [200, 181] width 70 height 16
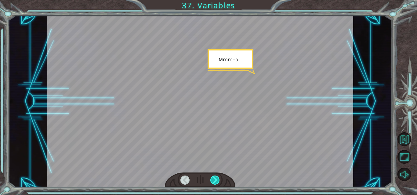
click at [214, 180] on div at bounding box center [214, 180] width 9 height 9
click at [213, 179] on div at bounding box center [214, 180] width 9 height 9
click at [213, 180] on div at bounding box center [214, 180] width 9 height 9
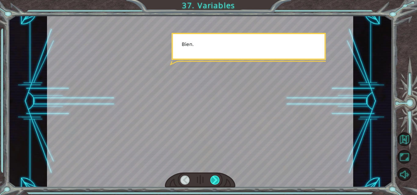
click at [213, 180] on div at bounding box center [214, 180] width 9 height 9
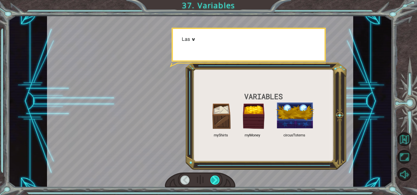
click at [214, 182] on div at bounding box center [214, 180] width 9 height 9
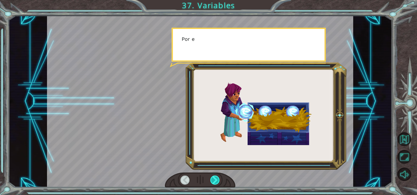
click at [217, 185] on div at bounding box center [214, 180] width 9 height 9
click at [216, 183] on div at bounding box center [214, 180] width 9 height 9
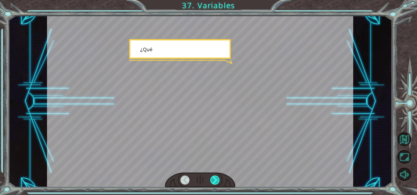
click at [215, 182] on div at bounding box center [214, 180] width 9 height 9
click at [216, 182] on div at bounding box center [214, 180] width 9 height 9
click at [217, 182] on div at bounding box center [214, 180] width 9 height 9
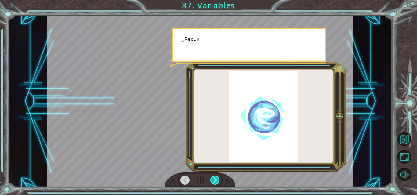
click at [217, 180] on div at bounding box center [214, 180] width 9 height 9
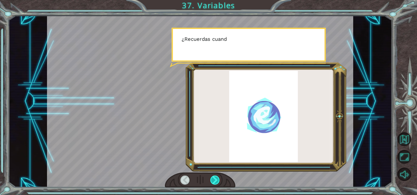
click at [217, 180] on div at bounding box center [214, 180] width 9 height 9
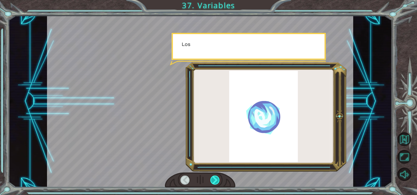
click at [217, 180] on div at bounding box center [214, 180] width 9 height 9
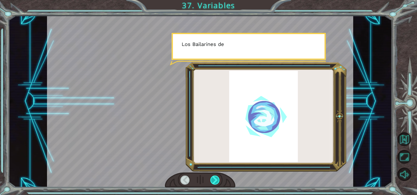
click at [217, 180] on div at bounding box center [214, 180] width 9 height 9
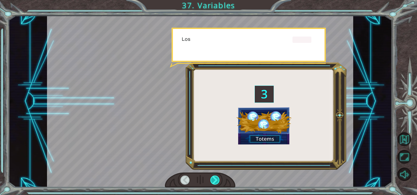
click at [217, 180] on div at bounding box center [214, 180] width 9 height 9
click at [216, 179] on div at bounding box center [214, 180] width 9 height 9
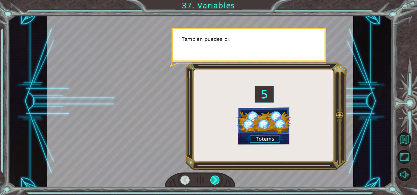
click at [216, 179] on div at bounding box center [214, 180] width 9 height 9
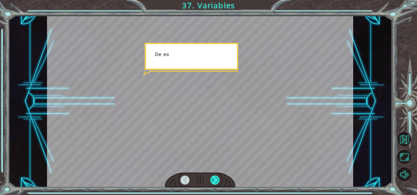
click at [216, 179] on div at bounding box center [214, 180] width 9 height 9
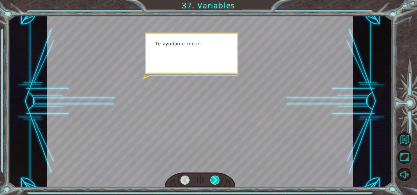
click at [216, 179] on div at bounding box center [214, 180] width 9 height 9
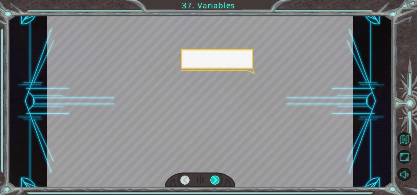
click at [216, 179] on div at bounding box center [214, 180] width 9 height 9
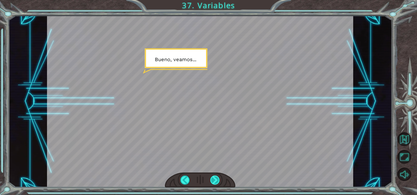
click at [216, 178] on div at bounding box center [214, 180] width 9 height 9
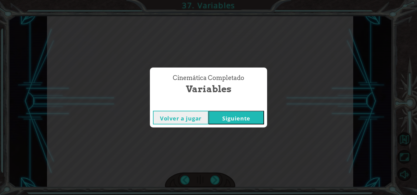
click at [216, 178] on div "Cinemática Completado Variables Volver a jugar [GEOGRAPHIC_DATA]" at bounding box center [208, 97] width 417 height 195
click at [224, 117] on button "Siguiente" at bounding box center [236, 118] width 56 height 14
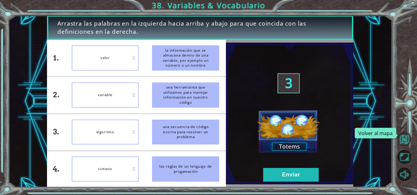
click at [403, 137] on button "Volver al mapa" at bounding box center [404, 140] width 14 height 14
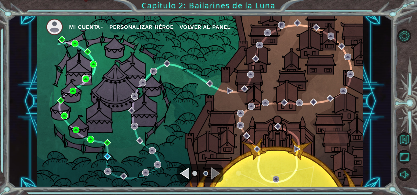
click at [87, 78] on img at bounding box center [85, 79] width 7 height 7
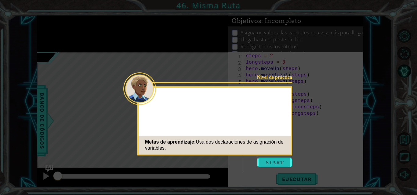
click at [263, 162] on button "Start" at bounding box center [274, 163] width 35 height 10
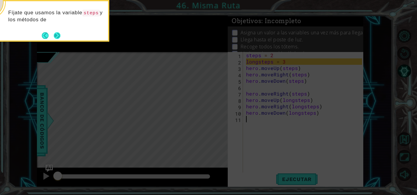
click at [58, 33] on button "Next" at bounding box center [57, 35] width 7 height 7
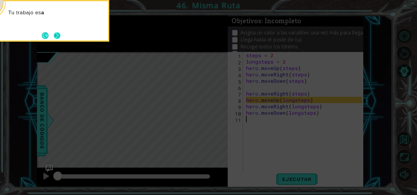
click at [59, 34] on button "Next" at bounding box center [57, 35] width 7 height 7
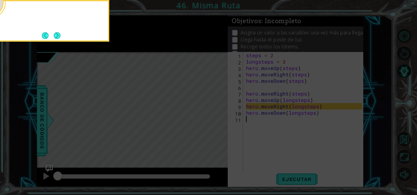
click at [59, 34] on button "Next" at bounding box center [57, 35] width 7 height 7
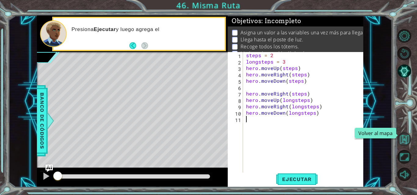
click at [405, 134] on button "Volver al mapa" at bounding box center [404, 140] width 14 height 14
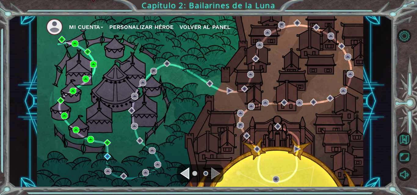
click at [92, 64] on img at bounding box center [93, 64] width 7 height 7
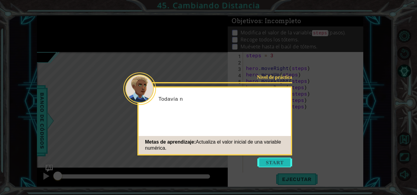
click at [277, 161] on button "Start" at bounding box center [274, 163] width 35 height 10
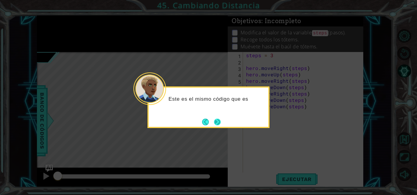
click at [221, 121] on button "Next" at bounding box center [217, 122] width 7 height 7
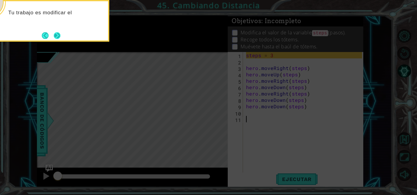
click at [59, 32] on button "Next" at bounding box center [57, 35] width 7 height 7
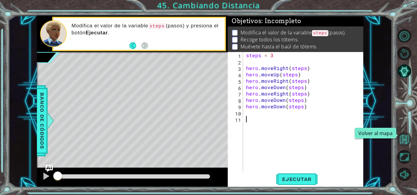
click at [403, 137] on button "Volver al mapa" at bounding box center [404, 140] width 14 height 14
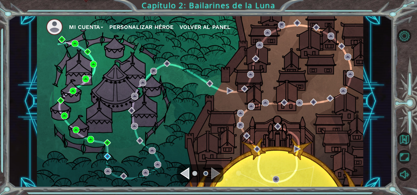
click at [88, 77] on img at bounding box center [85, 79] width 7 height 7
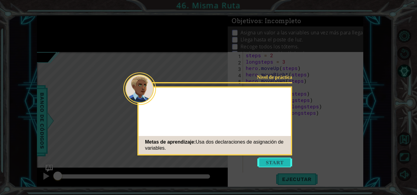
click at [268, 163] on button "Start" at bounding box center [274, 163] width 35 height 10
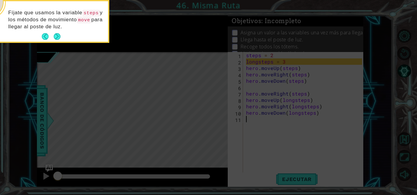
click at [58, 33] on button "Next" at bounding box center [57, 36] width 7 height 7
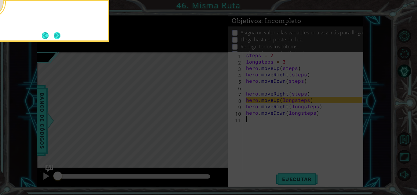
click at [56, 38] on button "Next" at bounding box center [57, 35] width 7 height 7
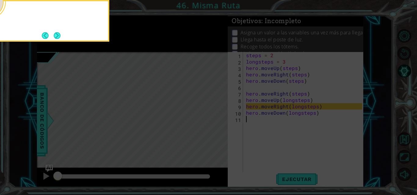
click at [56, 38] on button "Next" at bounding box center [57, 35] width 7 height 7
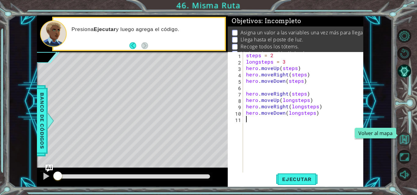
click at [401, 137] on button "Volver al mapa" at bounding box center [404, 140] width 14 height 14
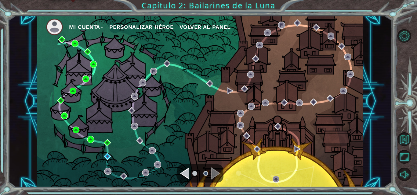
click at [74, 90] on img at bounding box center [73, 91] width 7 height 7
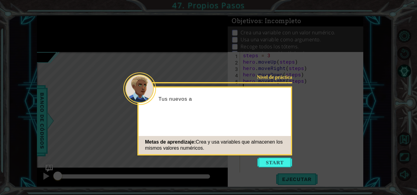
click at [263, 159] on button "Start" at bounding box center [274, 163] width 35 height 10
click at [263, 159] on div "steps = 3 hero . moveUp ( steps ) hero . moveRight ( steps ) hero . moveDown ( …" at bounding box center [303, 119] width 123 height 134
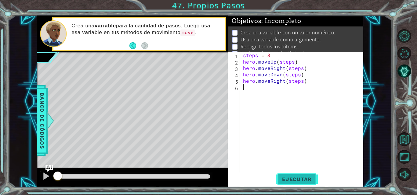
click at [289, 178] on span "Ejecutar" at bounding box center [297, 180] width 42 height 6
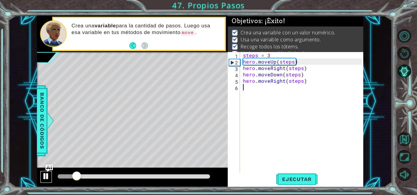
click at [45, 177] on div at bounding box center [46, 177] width 8 height 8
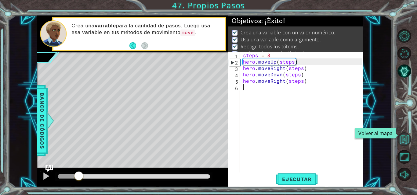
click at [401, 139] on button "Volver al mapa" at bounding box center [404, 140] width 14 height 14
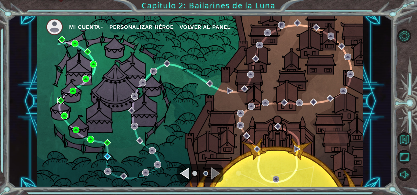
click at [63, 101] on img at bounding box center [60, 100] width 7 height 7
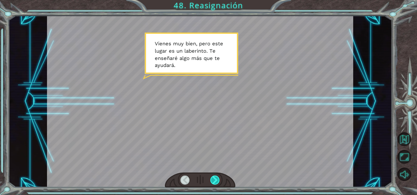
click at [212, 179] on div at bounding box center [214, 180] width 9 height 9
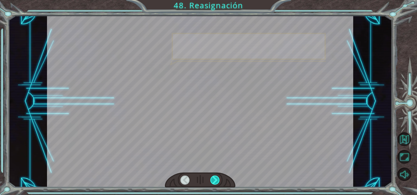
click at [212, 179] on div at bounding box center [214, 180] width 9 height 9
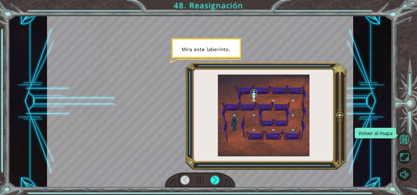
click at [404, 135] on button "Volver al mapa" at bounding box center [404, 140] width 14 height 14
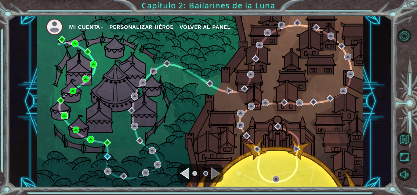
click at [63, 113] on img at bounding box center [64, 116] width 7 height 7
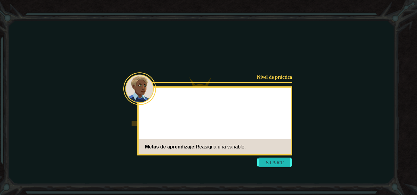
click at [282, 163] on button "Start" at bounding box center [274, 163] width 35 height 10
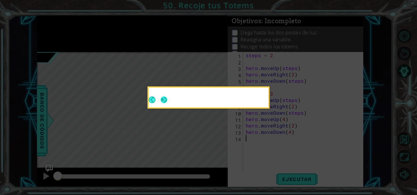
click at [167, 100] on button "Next" at bounding box center [163, 100] width 7 height 7
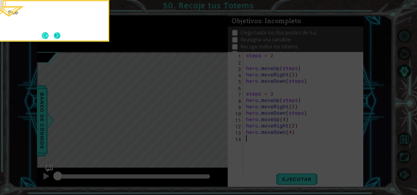
click at [57, 35] on button "Next" at bounding box center [57, 35] width 7 height 7
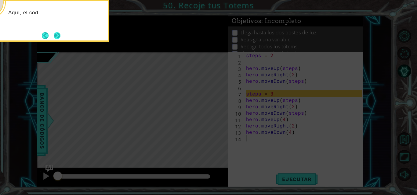
click at [55, 33] on button "Next" at bounding box center [57, 35] width 7 height 7
click at [56, 38] on button "Next" at bounding box center [57, 35] width 7 height 7
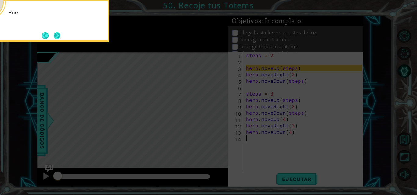
click at [56, 39] on button "Next" at bounding box center [57, 35] width 7 height 7
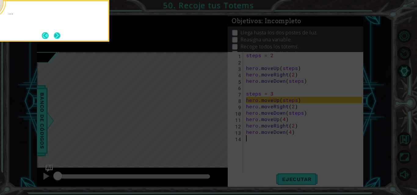
click at [54, 36] on button "Next" at bounding box center [57, 35] width 7 height 7
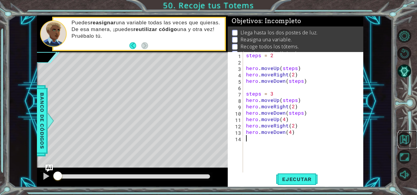
click at [400, 132] on link at bounding box center [407, 140] width 19 height 18
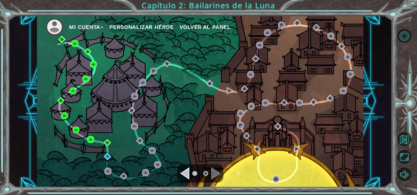
click at [76, 126] on div "Mi Cuenta Personalizar héroe Volver al panel" at bounding box center [200, 102] width 326 height 172
click at [76, 131] on img at bounding box center [76, 130] width 7 height 7
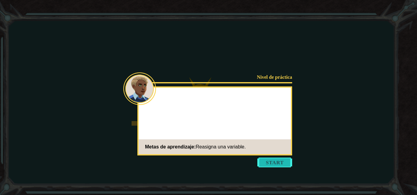
click at [266, 163] on button "Start" at bounding box center [274, 163] width 35 height 10
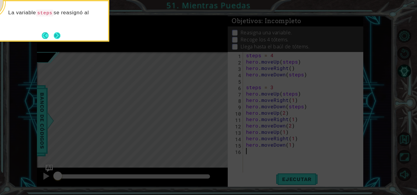
click at [57, 37] on button "Next" at bounding box center [57, 35] width 7 height 7
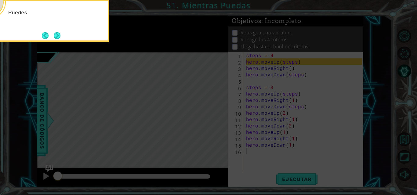
click at [57, 37] on button "Next" at bounding box center [57, 35] width 7 height 7
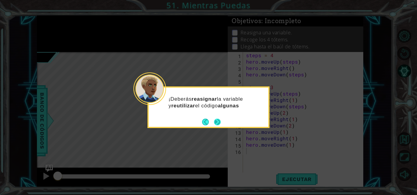
click at [219, 122] on button "Next" at bounding box center [217, 122] width 7 height 7
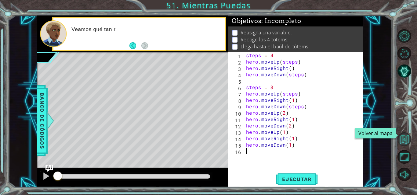
click at [405, 135] on button "Volver al mapa" at bounding box center [404, 140] width 14 height 14
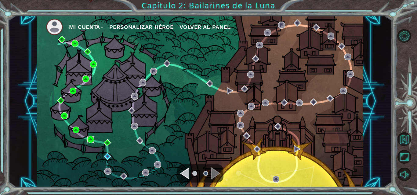
click at [89, 140] on img at bounding box center [90, 139] width 7 height 7
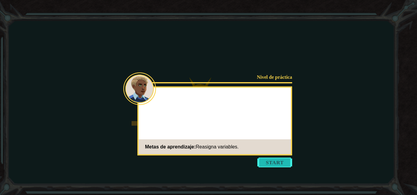
click at [284, 163] on button "Start" at bounding box center [274, 163] width 35 height 10
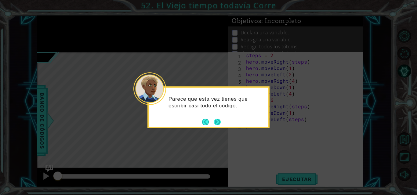
click at [217, 123] on button "Next" at bounding box center [217, 122] width 7 height 7
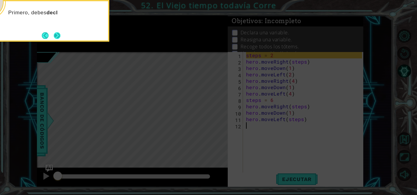
click at [57, 35] on button "Next" at bounding box center [57, 35] width 7 height 7
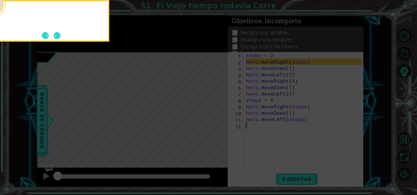
click at [57, 35] on button "Next" at bounding box center [57, 35] width 7 height 7
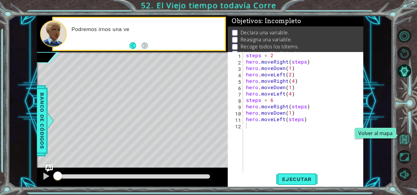
click at [404, 135] on button "Volver al mapa" at bounding box center [404, 140] width 14 height 14
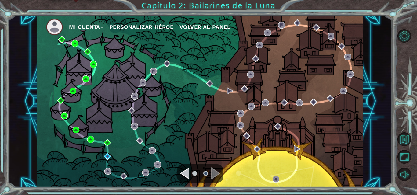
click at [74, 132] on img at bounding box center [76, 130] width 7 height 7
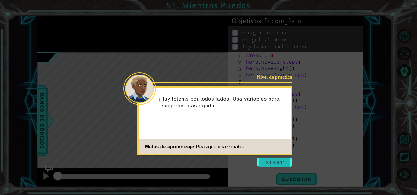
click at [280, 160] on button "Start" at bounding box center [274, 163] width 35 height 10
